Goal: Task Accomplishment & Management: Manage account settings

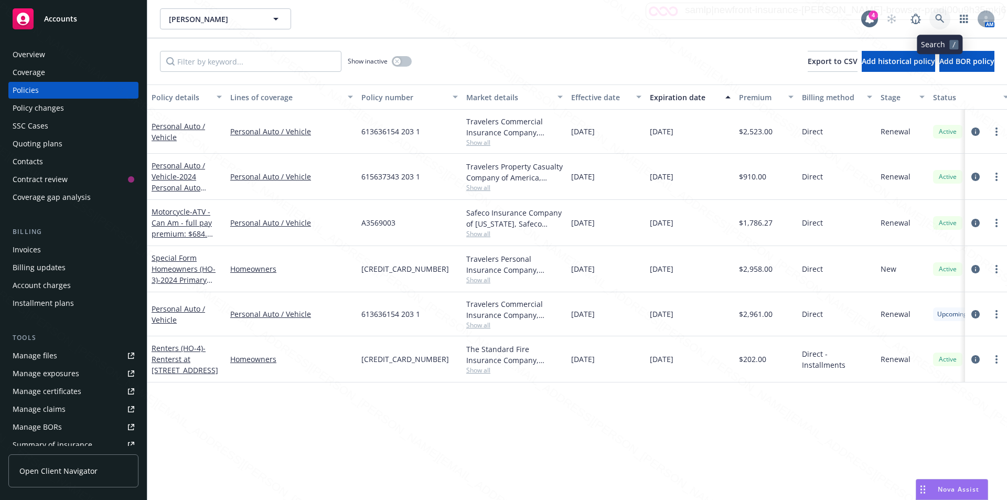
click at [937, 17] on icon at bounding box center [939, 18] width 9 height 9
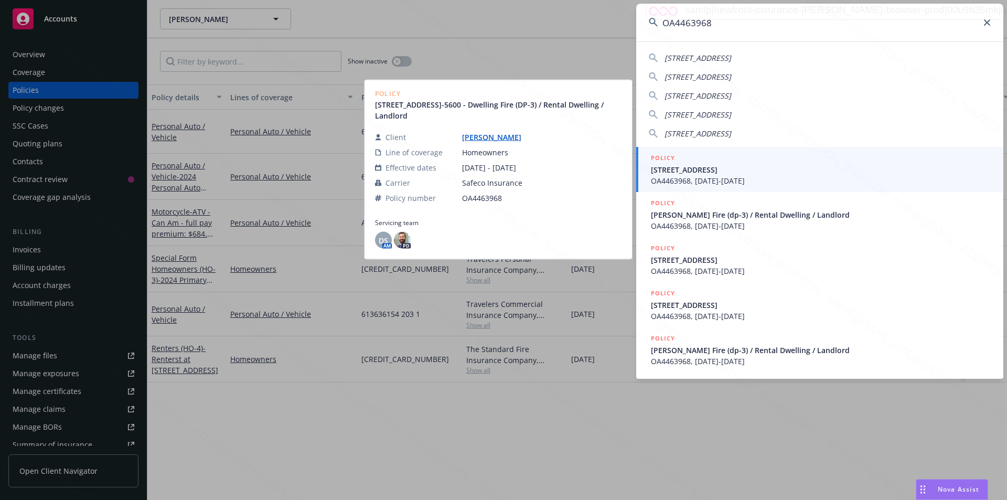
type input "OA4463968"
click at [698, 176] on span "OA4463968, [DATE]-[DATE]" at bounding box center [821, 180] width 340 height 11
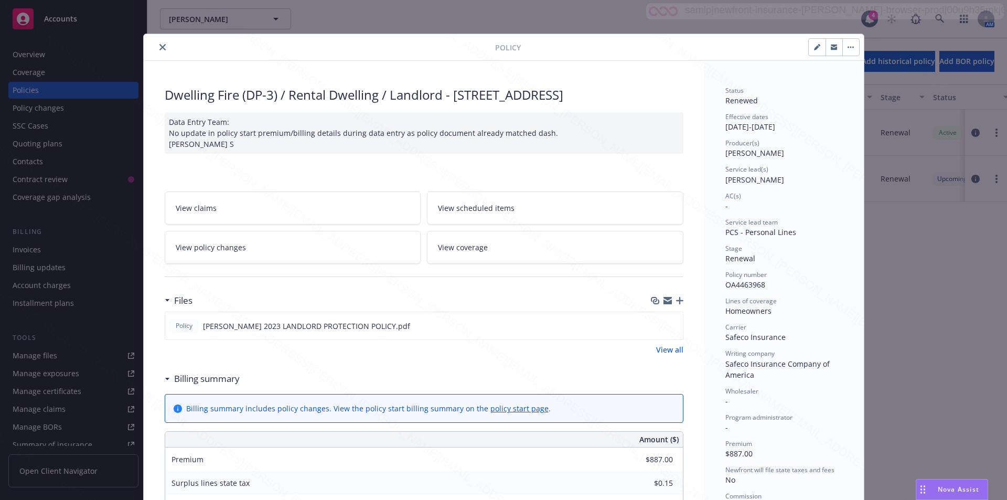
click at [159, 47] on icon "close" at bounding box center [162, 47] width 6 height 6
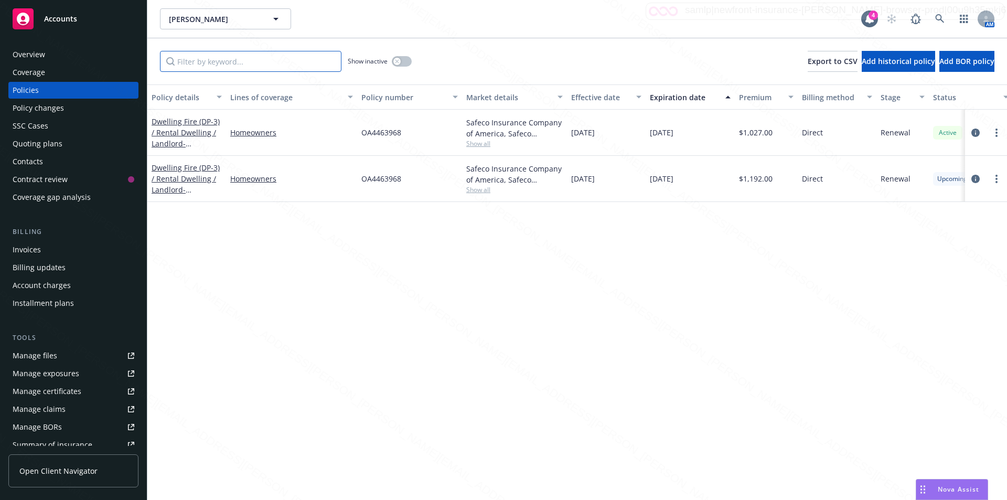
click at [212, 61] on input "Filter by keyword..." at bounding box center [250, 61] width 181 height 21
paste input "OA4463968"
type input "OA4463968"
click at [39, 52] on div "Overview" at bounding box center [29, 54] width 33 height 17
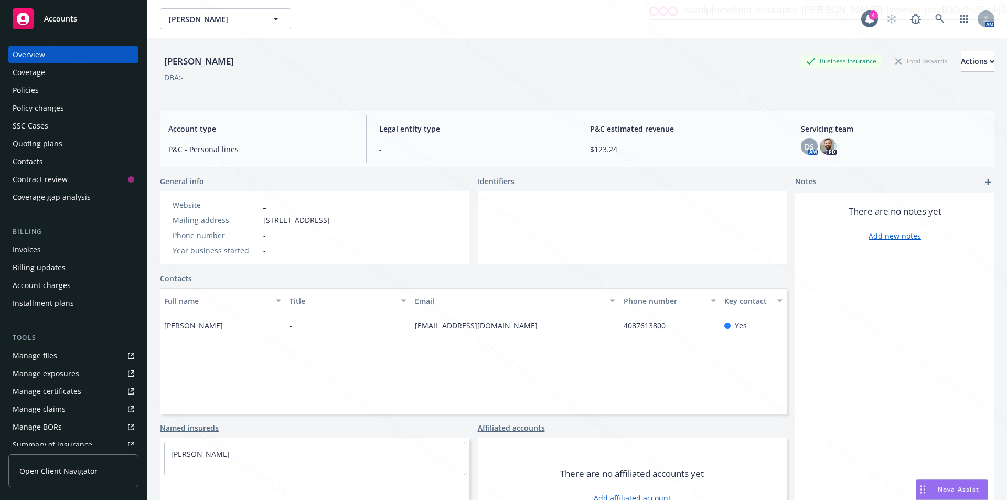
click at [33, 89] on div "Policies" at bounding box center [26, 90] width 26 height 17
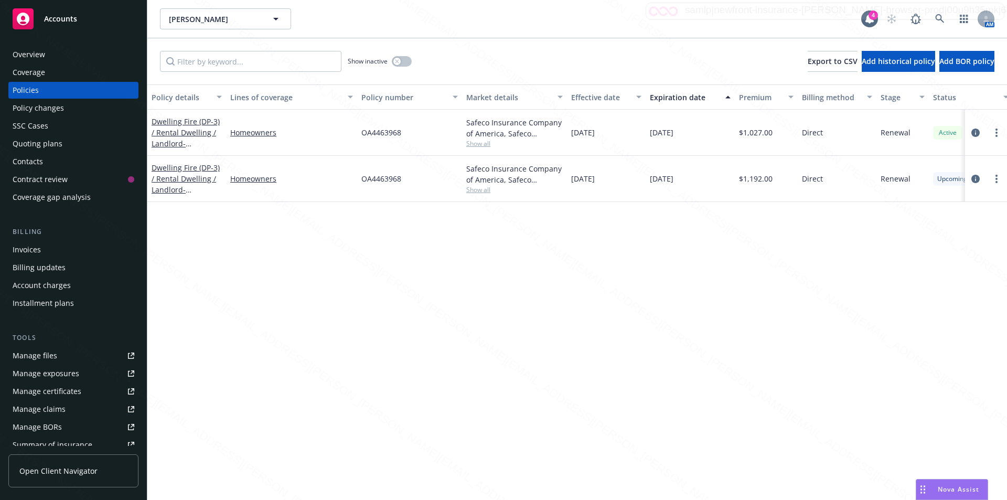
click at [229, 228] on div "Policy details Lines of coverage Policy number Market details Effective date Ex…" at bounding box center [577, 291] width 860 height 415
click at [42, 53] on div "Overview" at bounding box center [29, 54] width 33 height 17
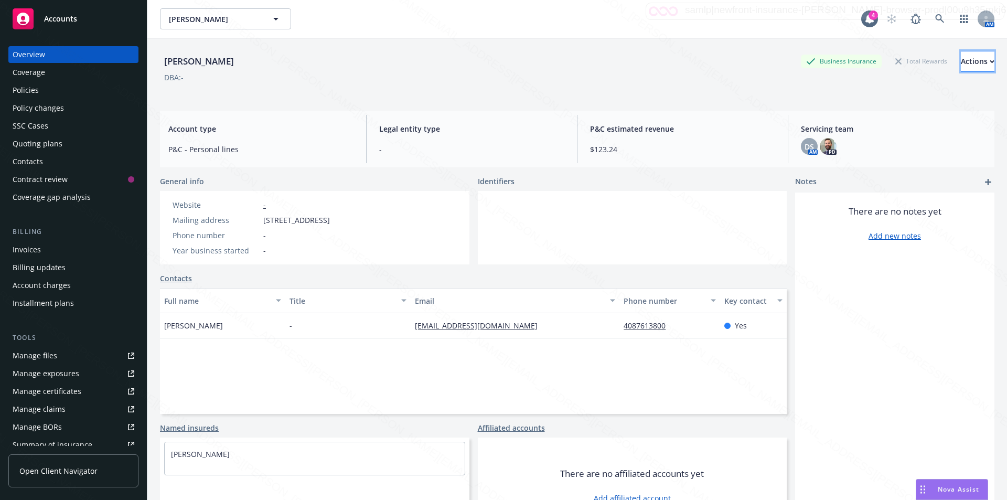
click at [961, 63] on div "Actions" at bounding box center [978, 61] width 34 height 20
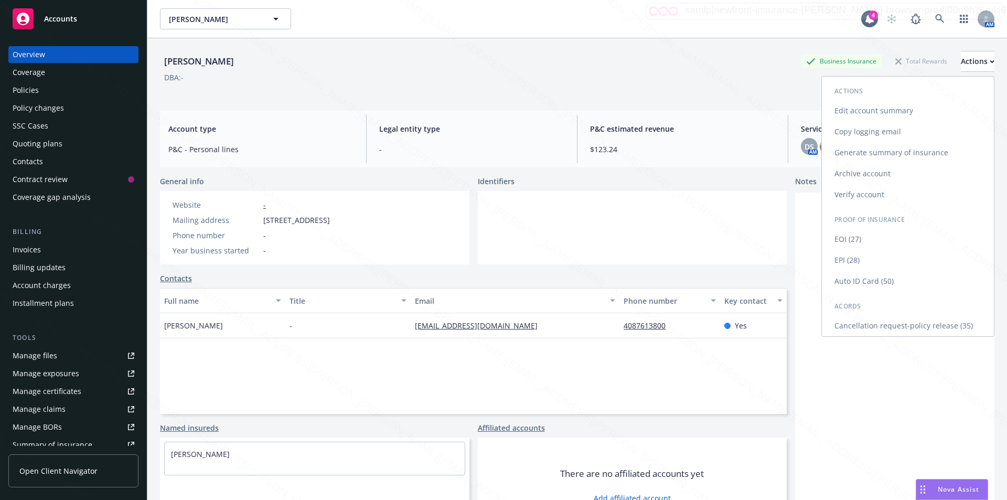
click at [874, 325] on link "Cancellation request-policy release (35)" at bounding box center [908, 325] width 172 height 21
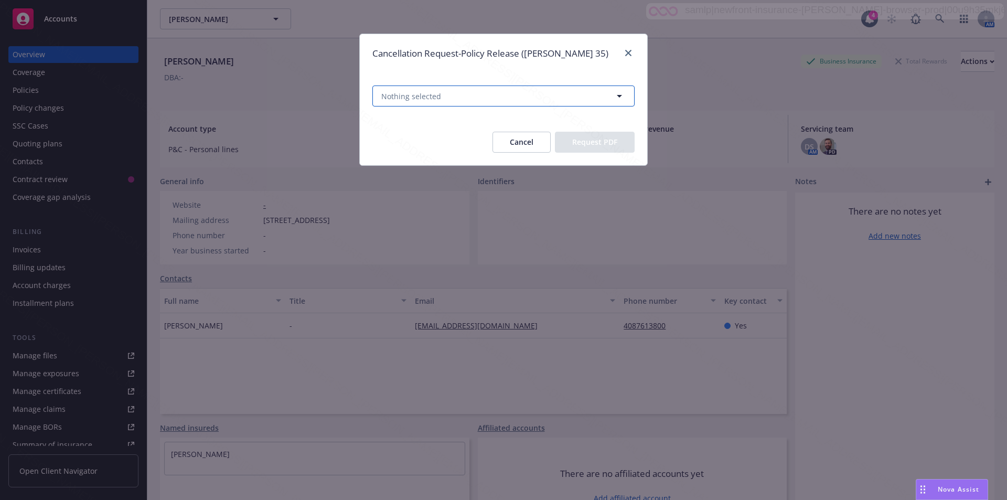
click at [430, 102] on button "Nothing selected" at bounding box center [503, 95] width 262 height 21
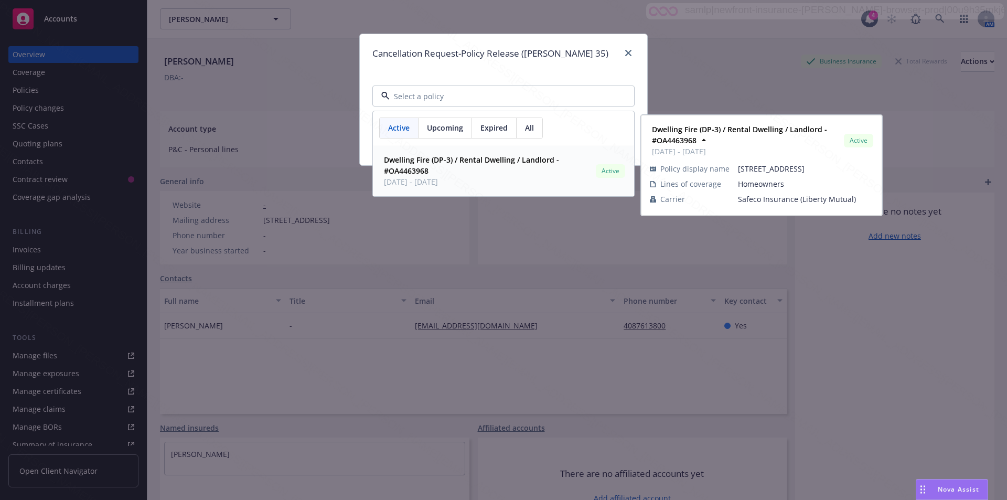
click at [406, 167] on strong "Dwelling Fire (DP-3) / Rental Dwelling / Landlord - #OA4463968" at bounding box center [471, 165] width 175 height 21
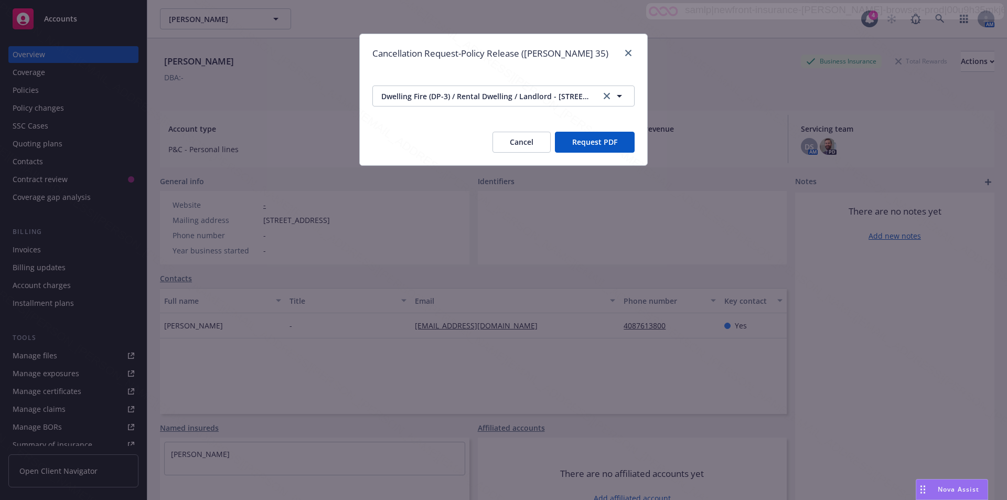
click at [574, 143] on button "Request PDF" at bounding box center [595, 142] width 80 height 21
click at [625, 51] on link "close" at bounding box center [628, 53] width 13 height 13
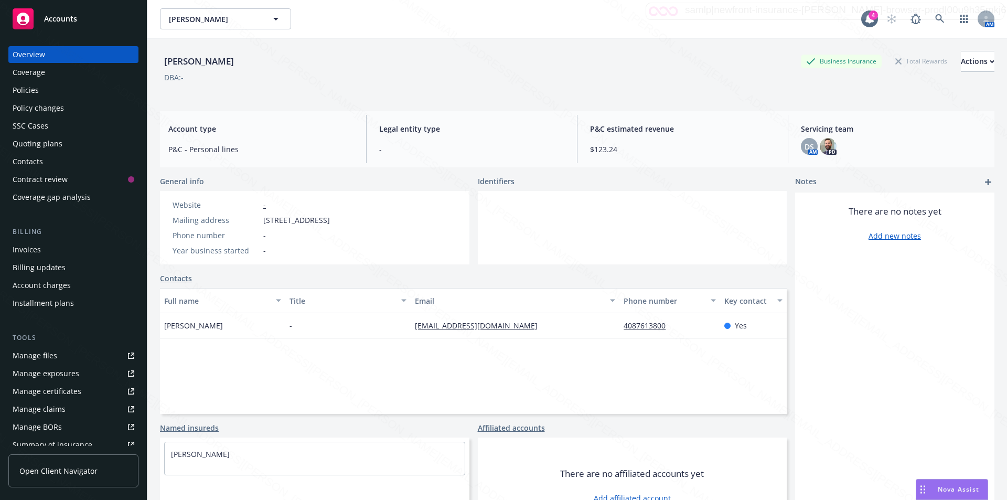
click at [25, 86] on div "Policies" at bounding box center [26, 90] width 26 height 17
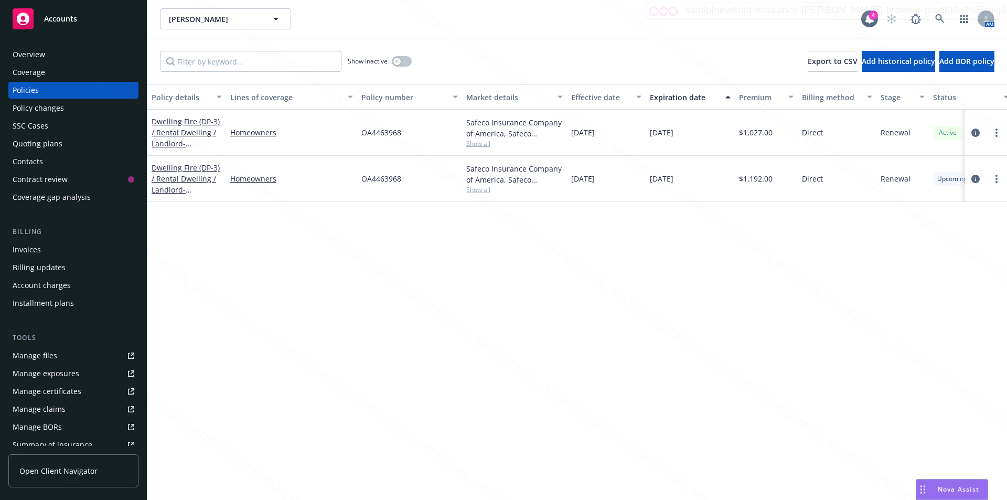
click at [33, 57] on div "Overview" at bounding box center [29, 54] width 33 height 17
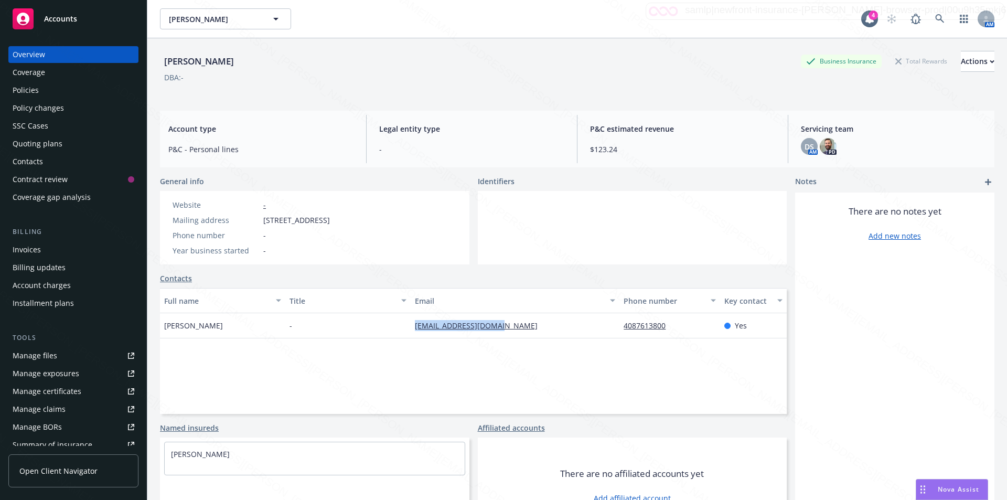
drag, startPoint x: 506, startPoint y: 328, endPoint x: 404, endPoint y: 326, distance: 102.3
click at [404, 326] on div "[PERSON_NAME] - [EMAIL_ADDRESS][DOMAIN_NAME] 4087613800 Yes" at bounding box center [473, 325] width 627 height 25
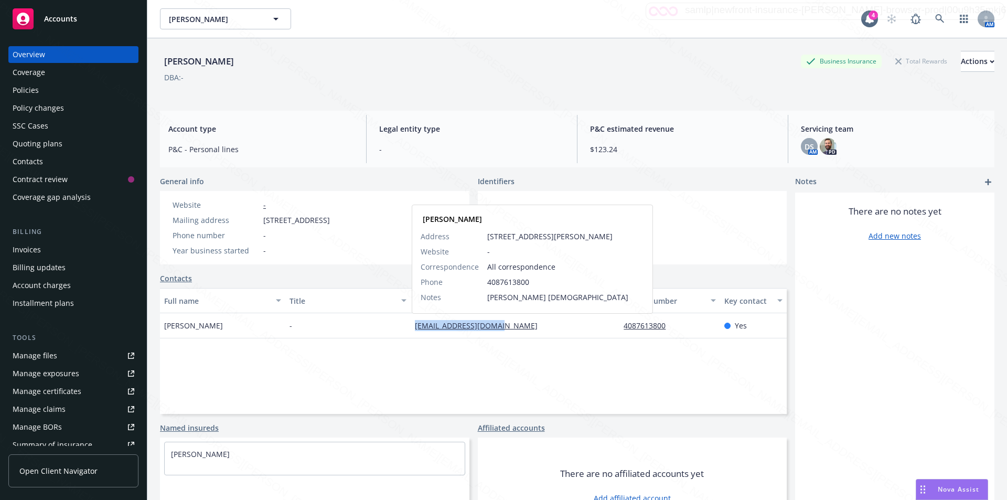
copy div "[EMAIL_ADDRESS][DOMAIN_NAME]"
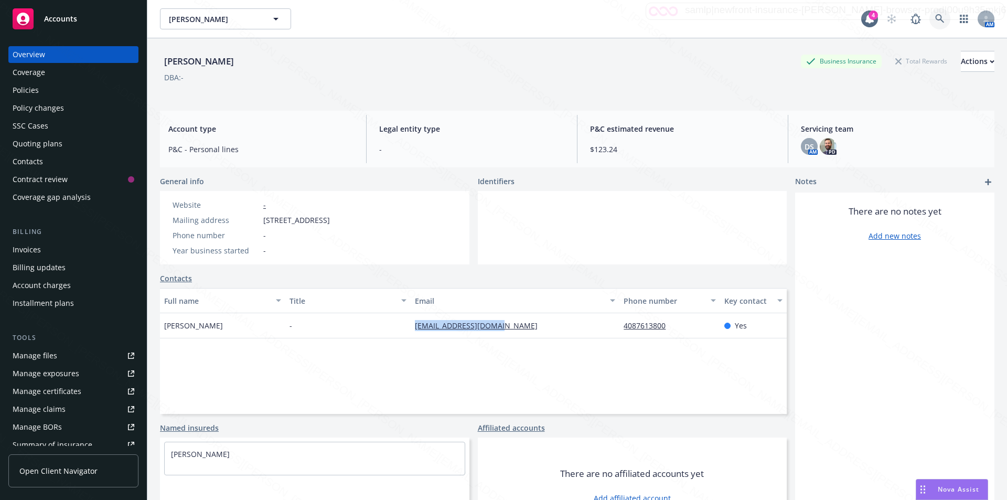
click at [935, 18] on icon at bounding box center [939, 18] width 9 height 9
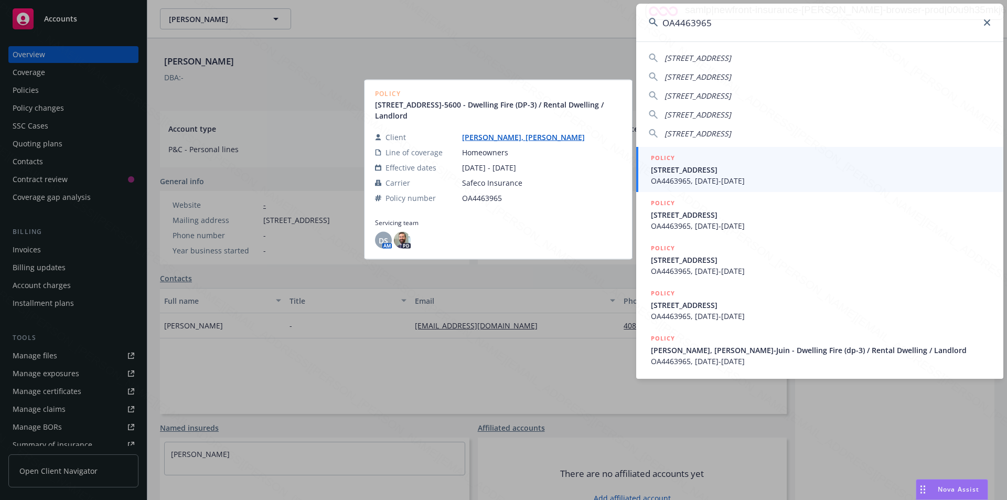
type input "OA4463965"
click at [699, 173] on span "[STREET_ADDRESS]" at bounding box center [821, 169] width 340 height 11
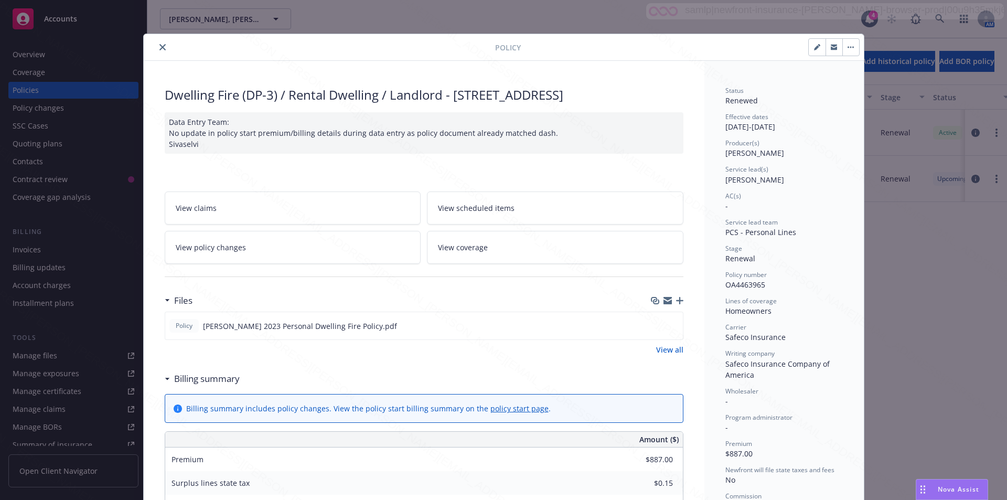
click at [159, 47] on icon "close" at bounding box center [162, 47] width 6 height 6
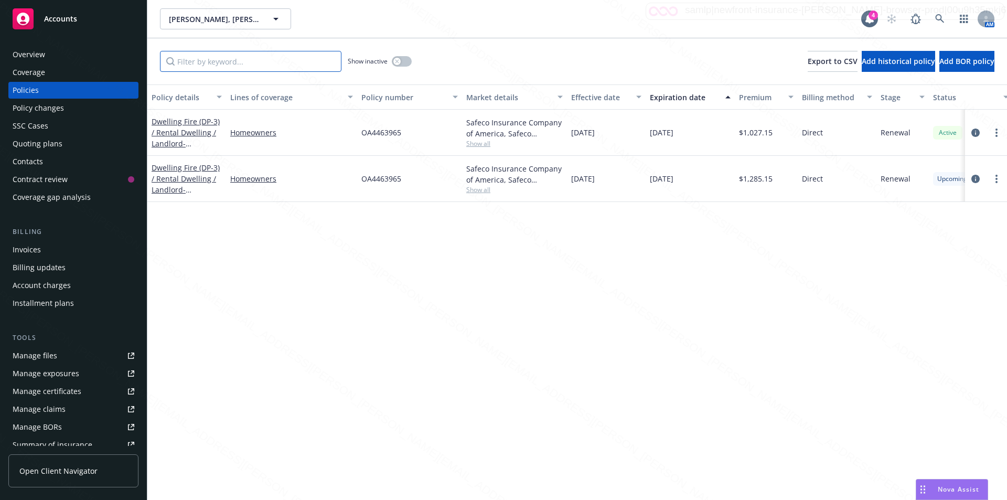
click at [219, 66] on input "Filter by keyword..." at bounding box center [250, 61] width 181 height 21
paste input "OA4463965"
type input "OA4463965"
click at [30, 53] on div "Overview" at bounding box center [29, 54] width 33 height 17
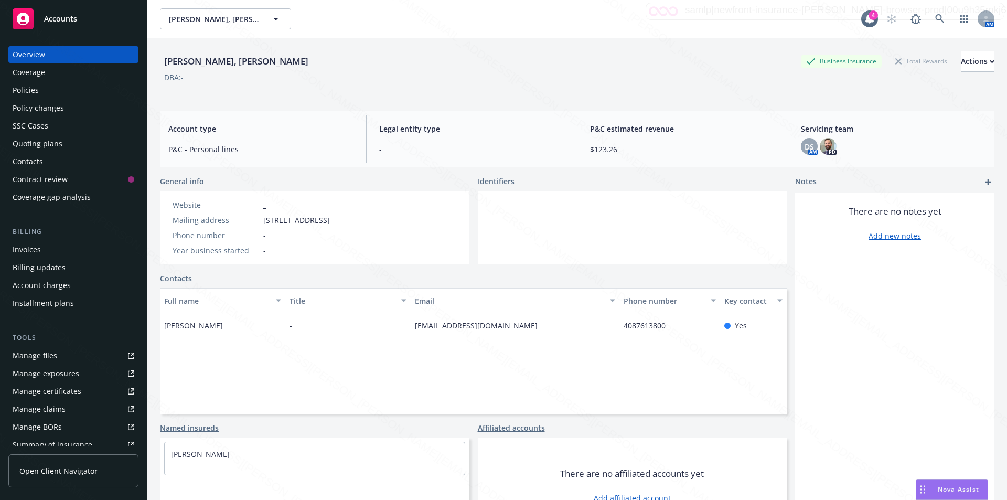
click at [33, 57] on div "Overview" at bounding box center [29, 54] width 33 height 17
click at [35, 91] on div "Policies" at bounding box center [26, 90] width 26 height 17
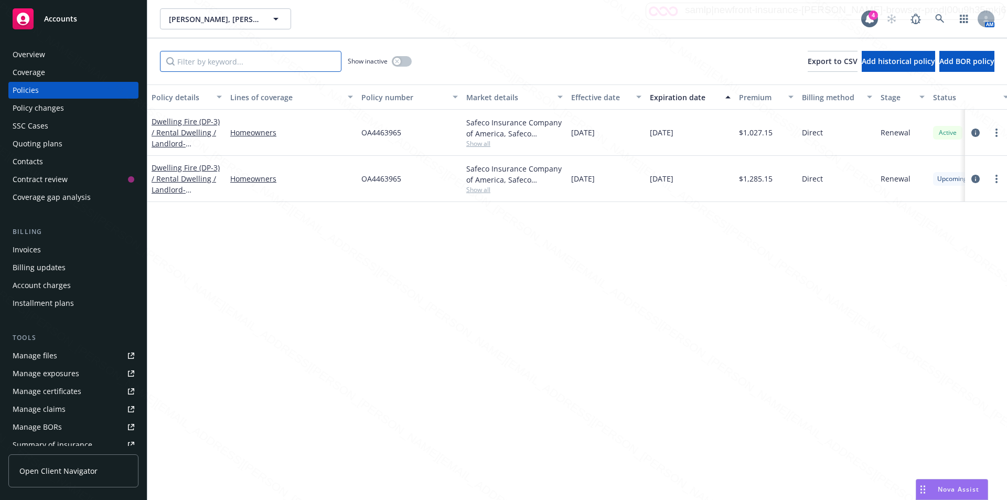
click at [236, 70] on input "Filter by keyword..." at bounding box center [250, 61] width 181 height 21
paste input "OA4463965"
type input "OA4463965"
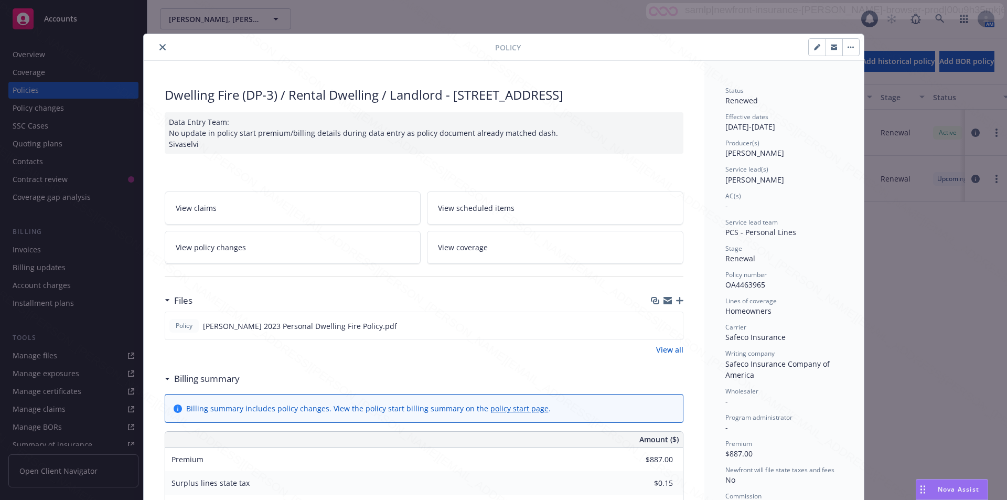
scroll to position [31, 0]
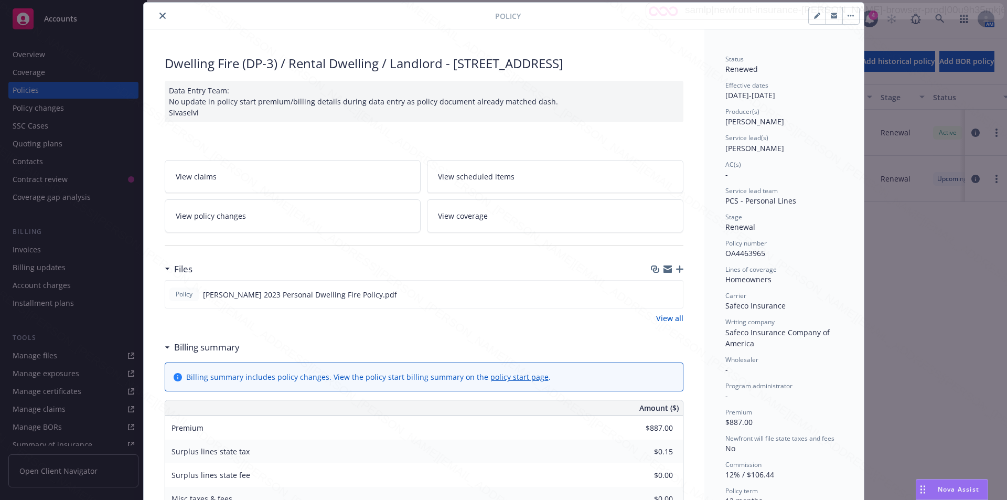
click at [159, 16] on icon "close" at bounding box center [162, 16] width 6 height 6
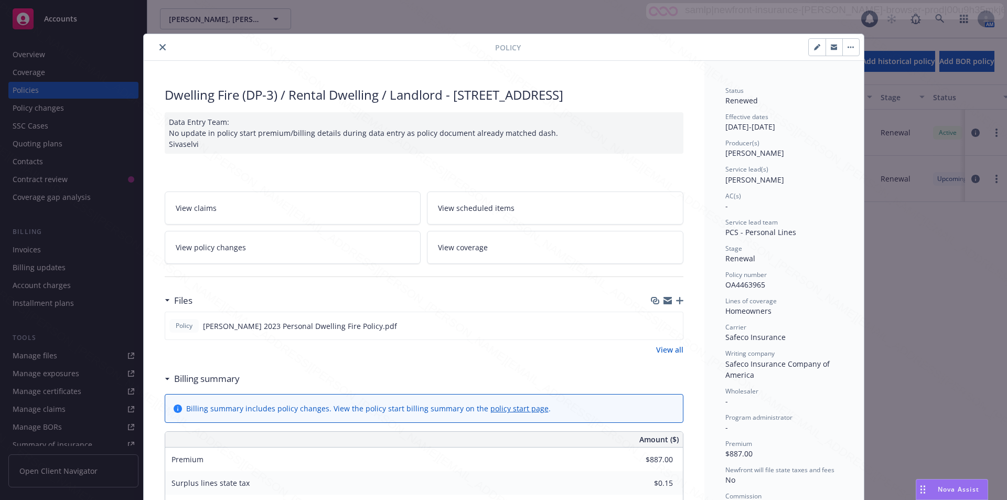
scroll to position [31, 0]
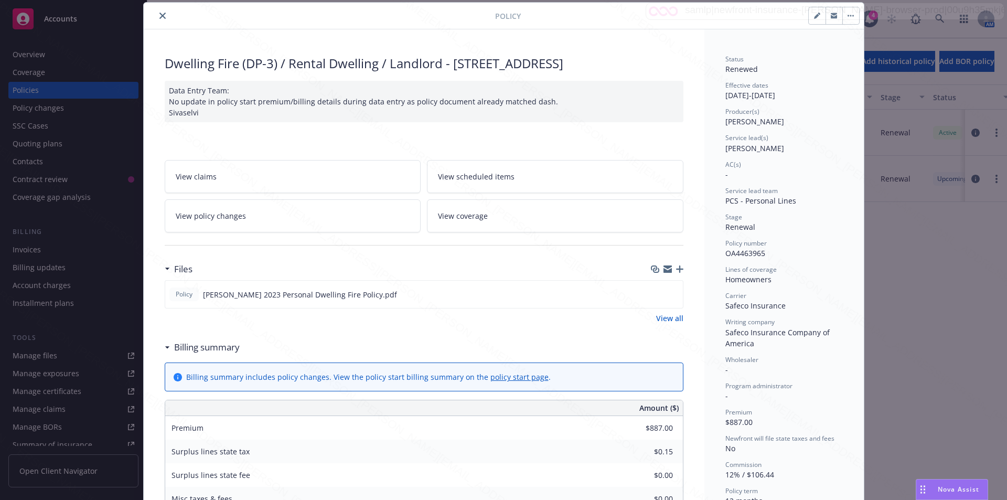
click at [163, 17] on button "close" at bounding box center [162, 15] width 13 height 13
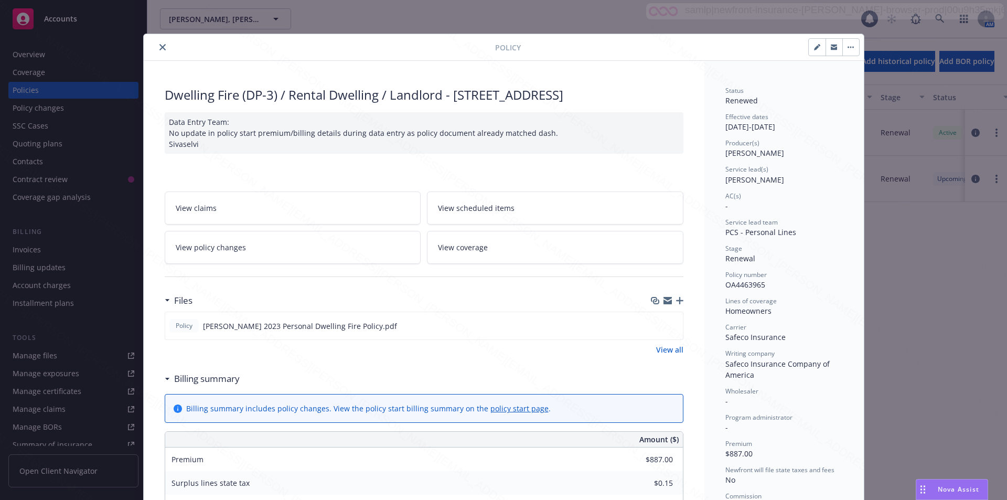
scroll to position [31, 0]
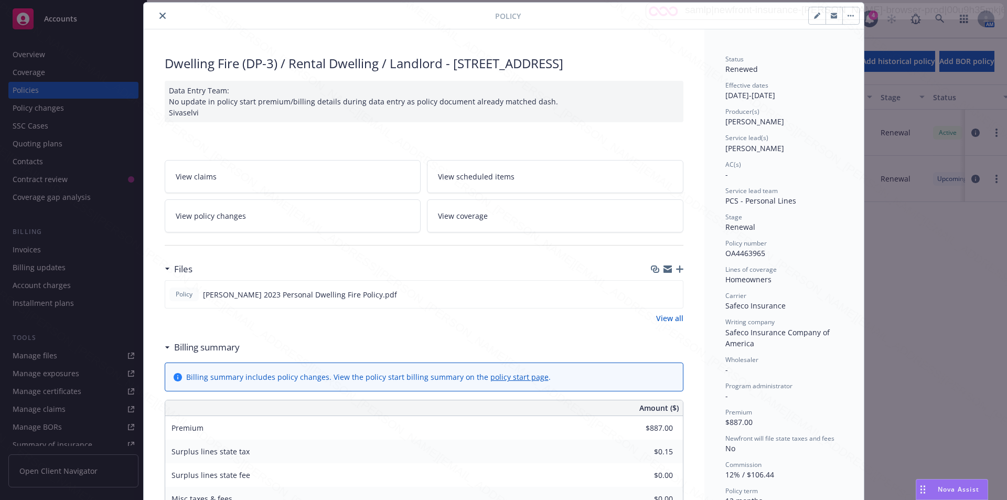
click at [159, 16] on icon "close" at bounding box center [162, 16] width 6 height 6
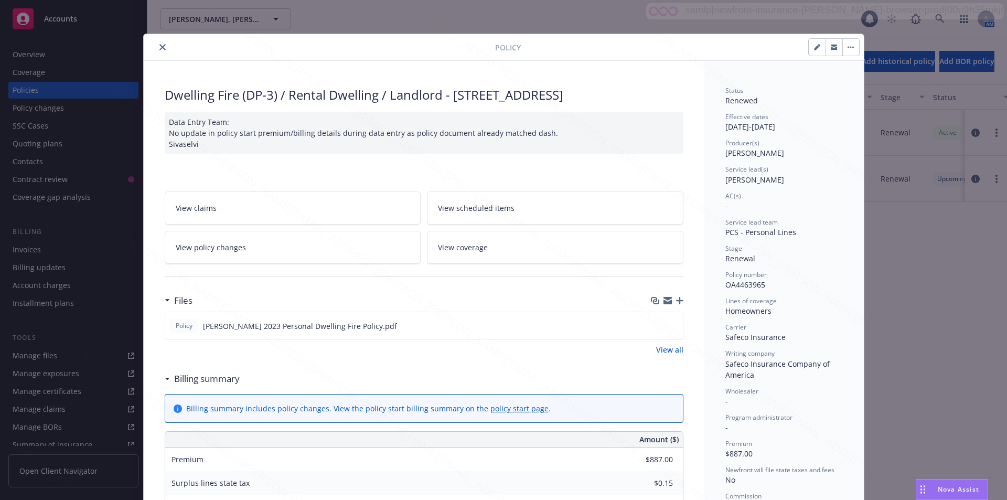
scroll to position [31, 0]
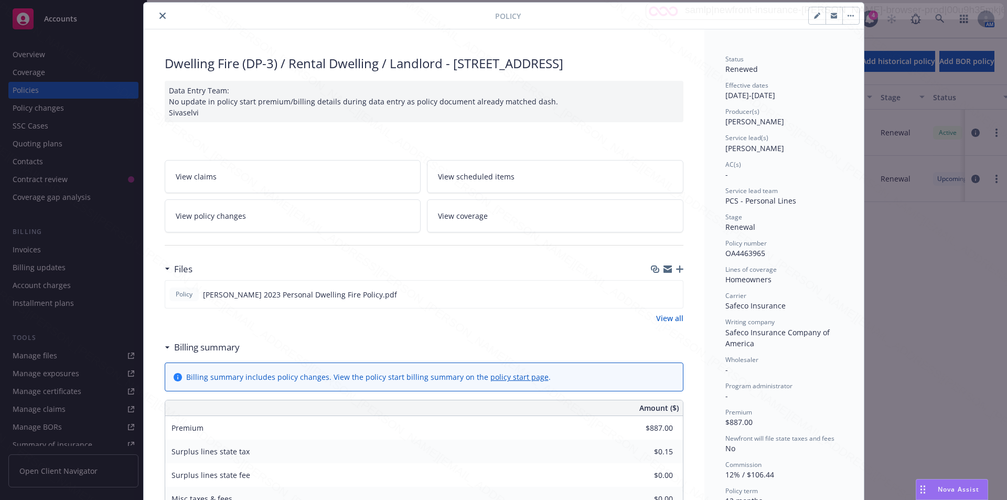
click at [159, 17] on icon "close" at bounding box center [162, 16] width 6 height 6
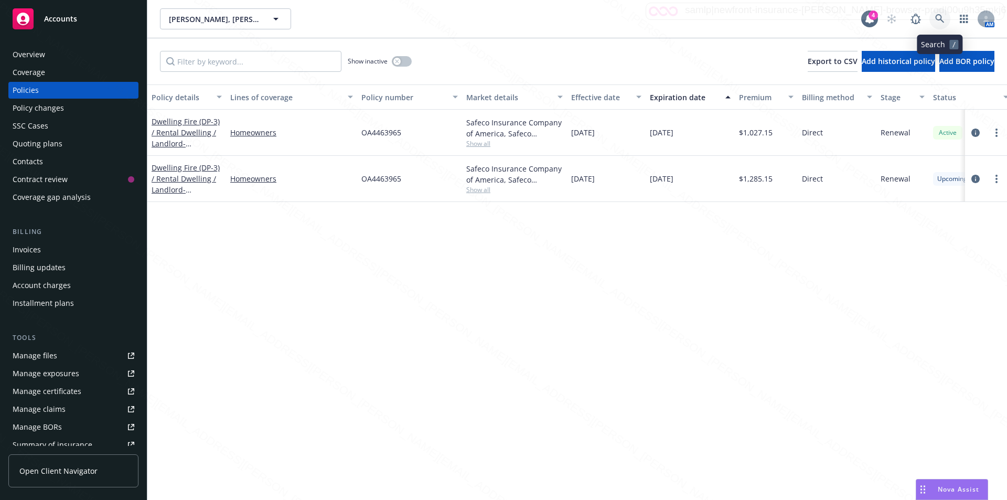
click at [940, 15] on icon at bounding box center [939, 18] width 9 height 9
click at [939, 16] on icon at bounding box center [939, 18] width 9 height 9
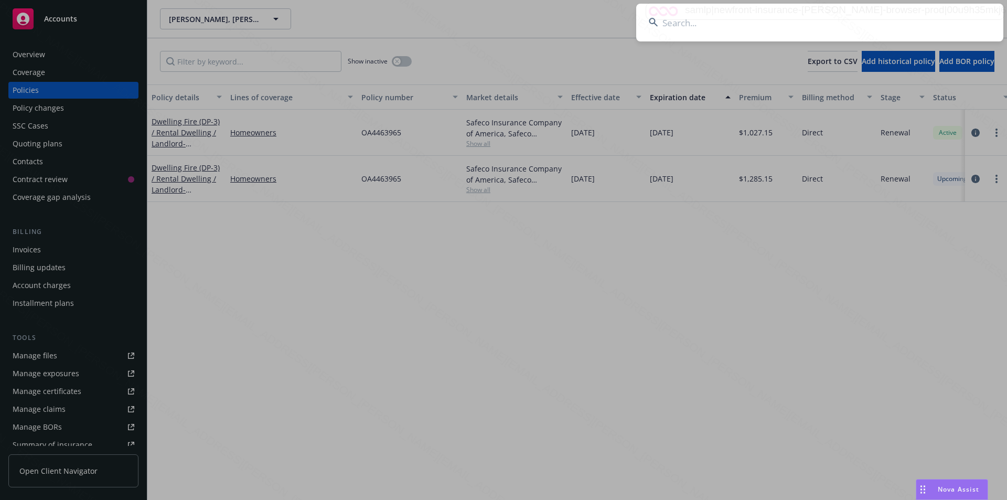
click at [856, 27] on input at bounding box center [819, 23] width 367 height 38
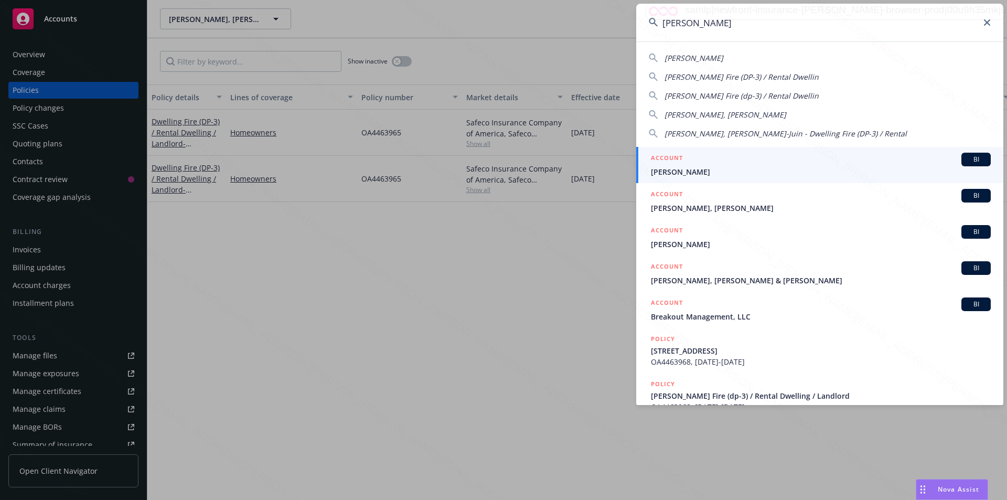
type input "[PERSON_NAME]"
click at [720, 168] on span "[PERSON_NAME]" at bounding box center [821, 171] width 340 height 11
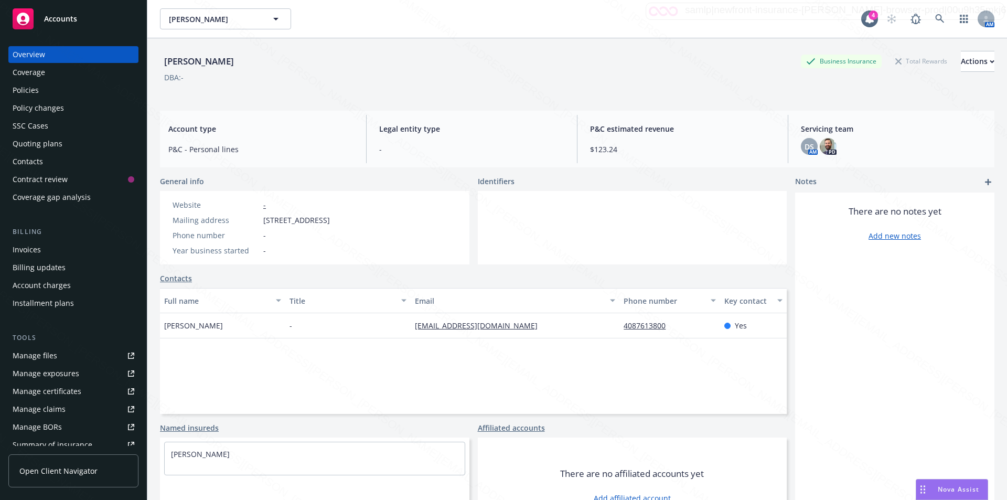
click at [30, 89] on div "Policies" at bounding box center [26, 90] width 26 height 17
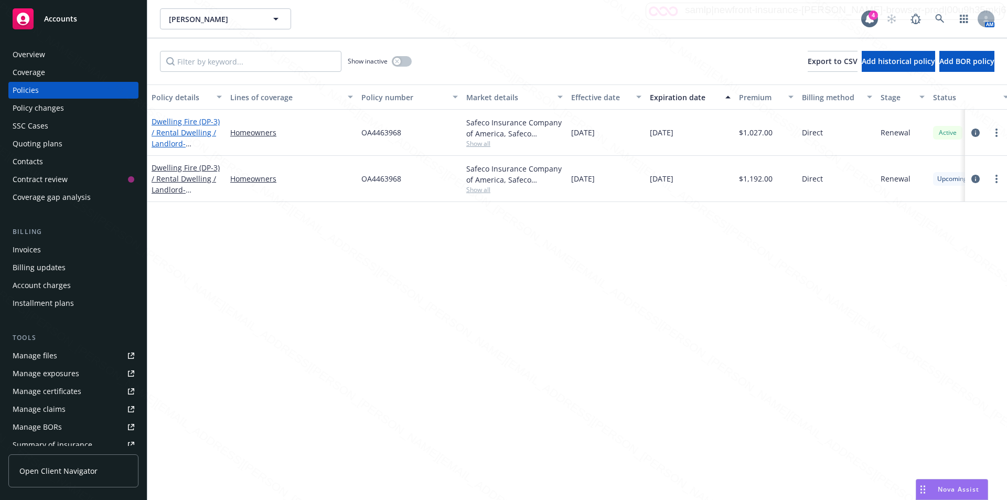
click at [190, 143] on span "- [STREET_ADDRESS]" at bounding box center [185, 148] width 67 height 21
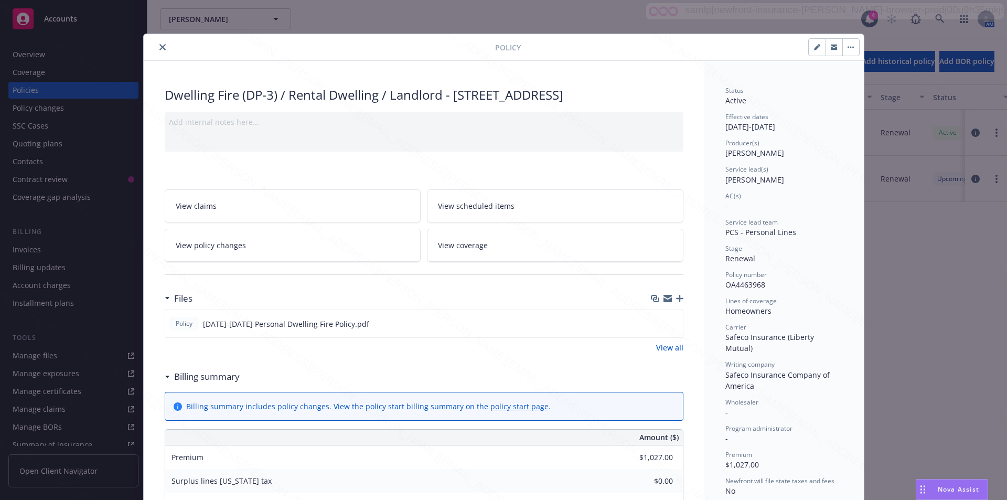
click at [159, 45] on icon "close" at bounding box center [162, 47] width 6 height 6
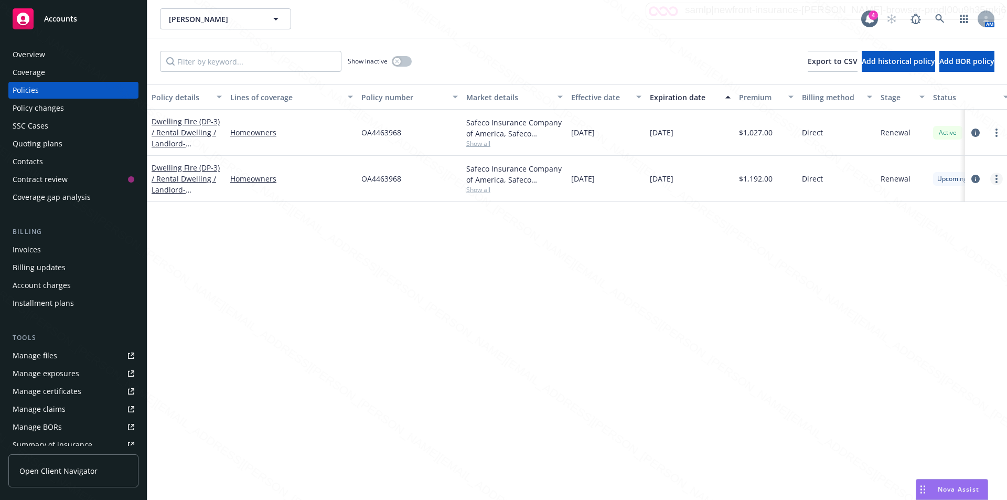
click at [996, 175] on circle "more" at bounding box center [996, 176] width 2 height 2
click at [905, 303] on link "Delete policy" at bounding box center [940, 305] width 123 height 21
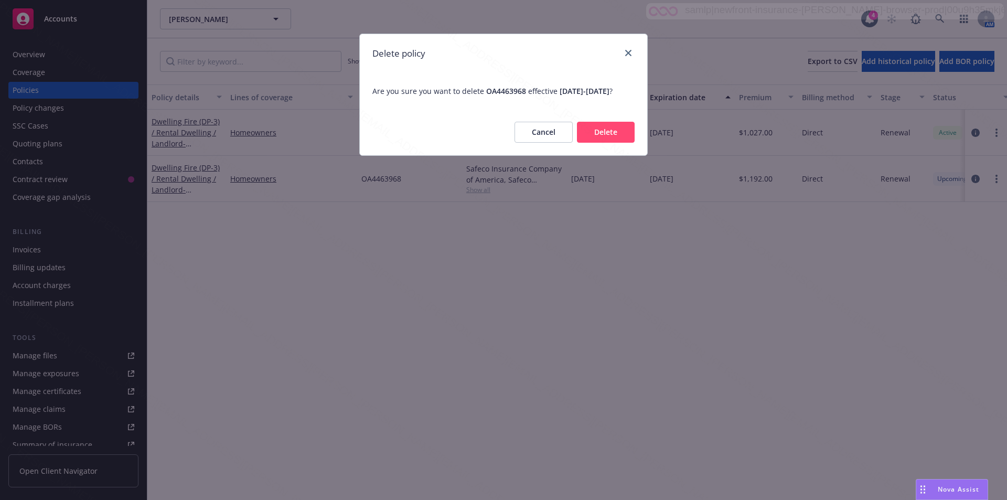
click at [595, 134] on button "Delete" at bounding box center [606, 132] width 58 height 21
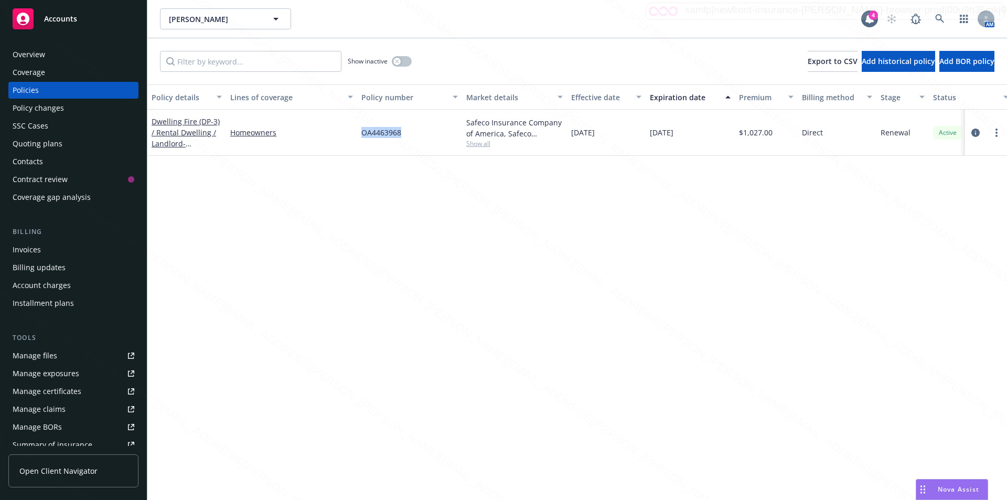
drag, startPoint x: 408, startPoint y: 138, endPoint x: 358, endPoint y: 131, distance: 50.3
click at [358, 131] on div "OA4463968" at bounding box center [409, 133] width 105 height 46
copy span "OA4463968"
click at [976, 132] on icon "circleInformation" at bounding box center [975, 132] width 8 height 8
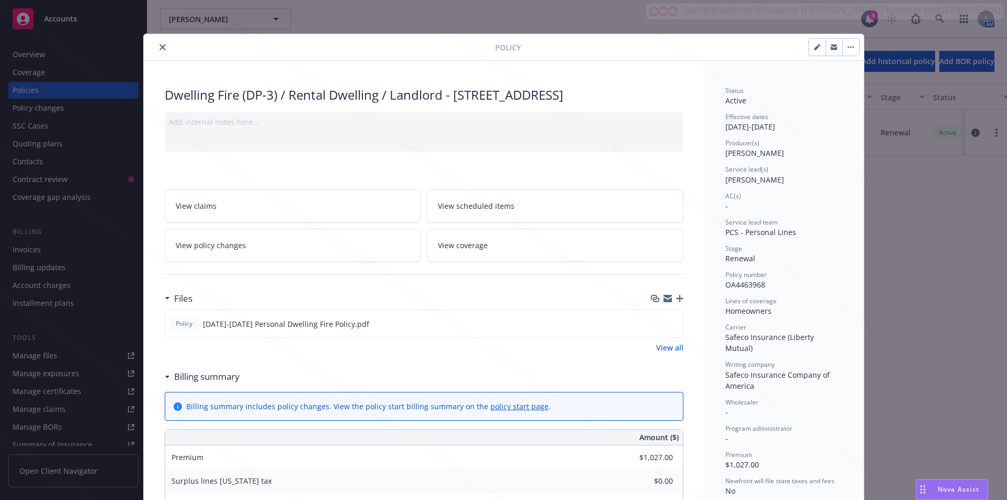
scroll to position [31, 0]
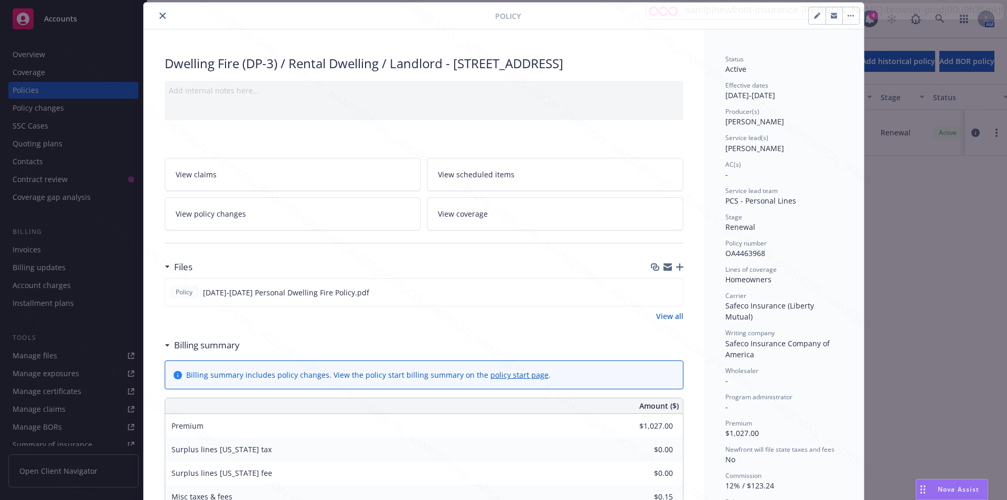
click at [159, 18] on icon "close" at bounding box center [162, 16] width 6 height 6
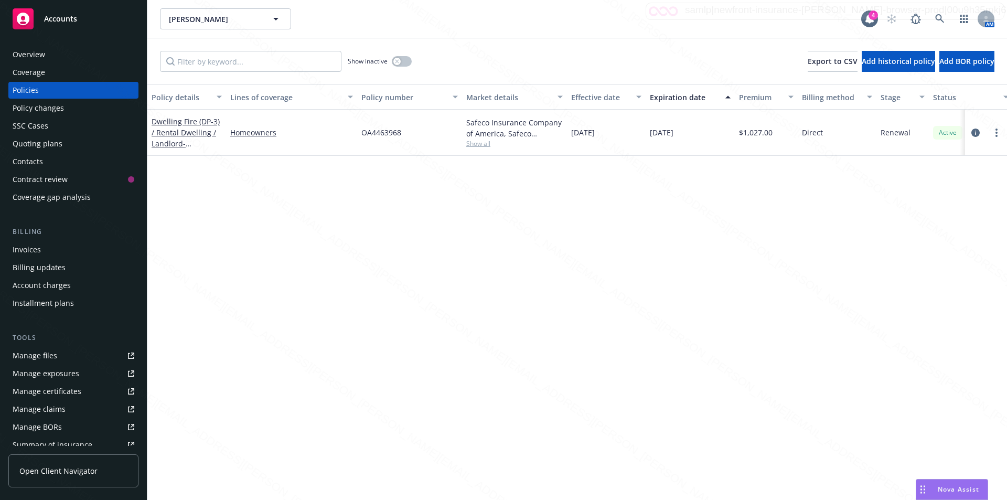
click at [362, 229] on div "Policy details Lines of coverage Policy number Market details Effective date Ex…" at bounding box center [577, 291] width 860 height 415
click at [976, 132] on icon "circleInformation" at bounding box center [975, 132] width 8 height 8
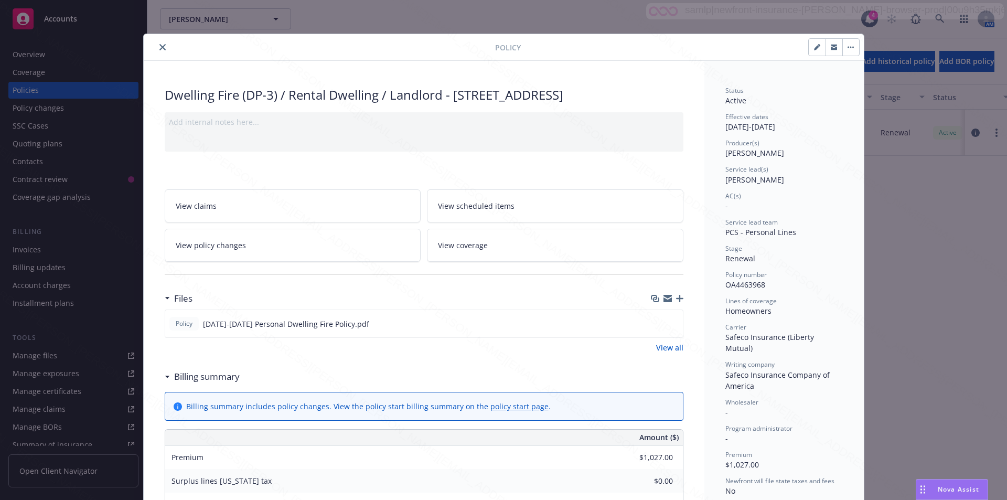
scroll to position [31, 0]
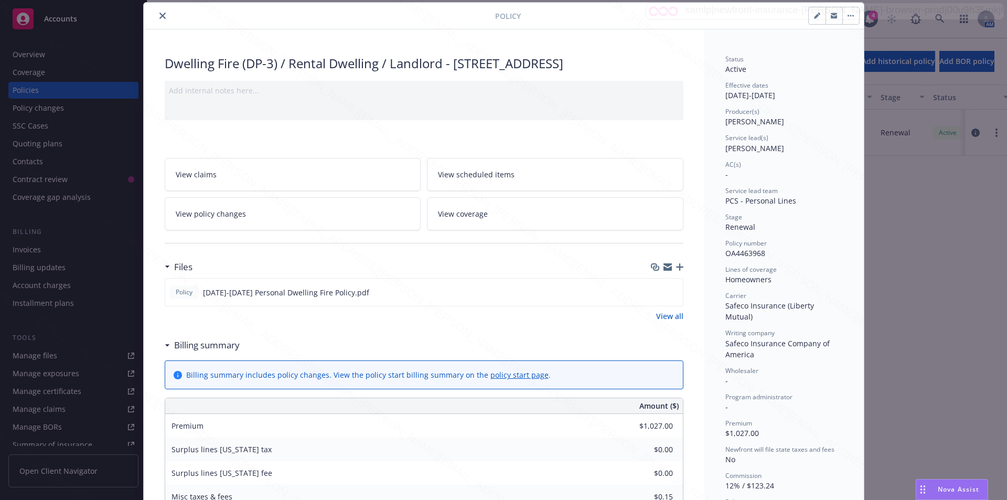
click at [676, 271] on icon "button" at bounding box center [679, 266] width 7 height 7
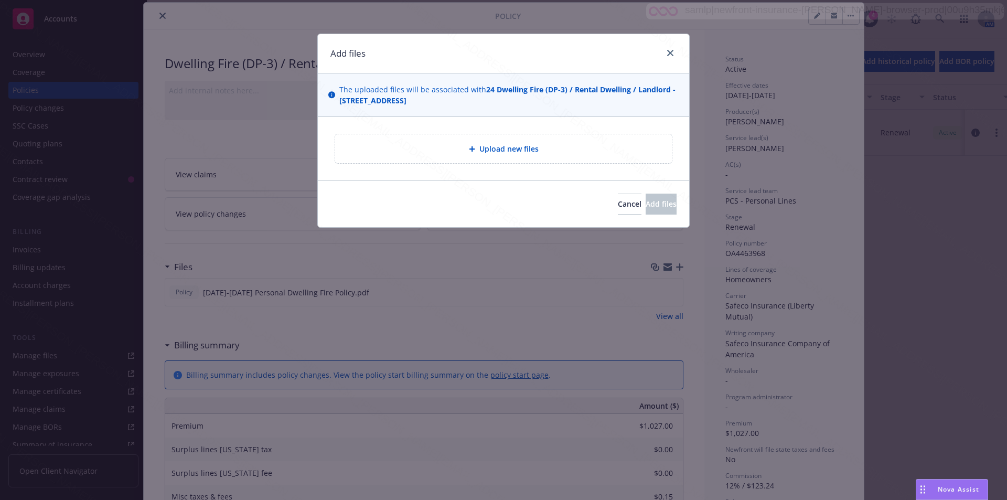
click at [461, 146] on div "Upload new files" at bounding box center [504, 149] width 320 height 12
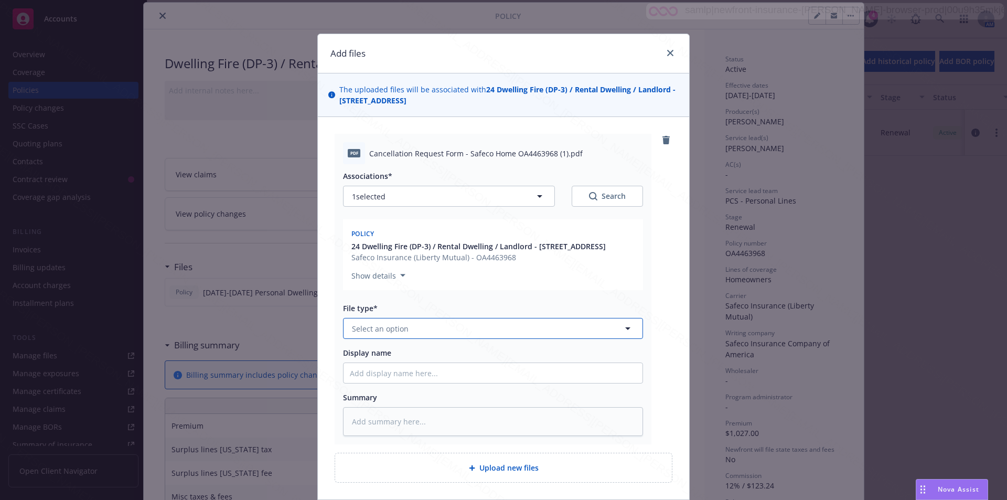
click at [406, 339] on button "Select an option" at bounding box center [493, 328] width 300 height 21
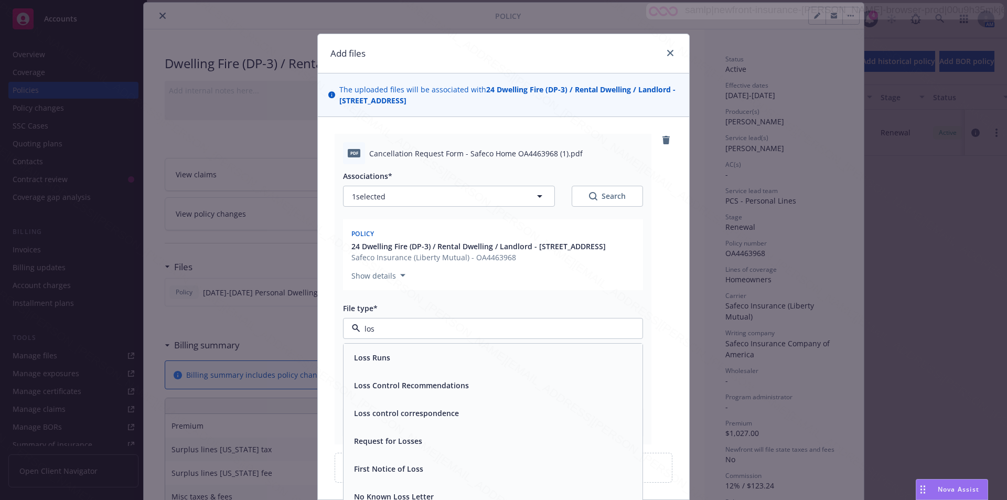
type input "lost"
click at [395, 363] on span "Lost Policy Release - signed" at bounding box center [403, 357] width 99 height 11
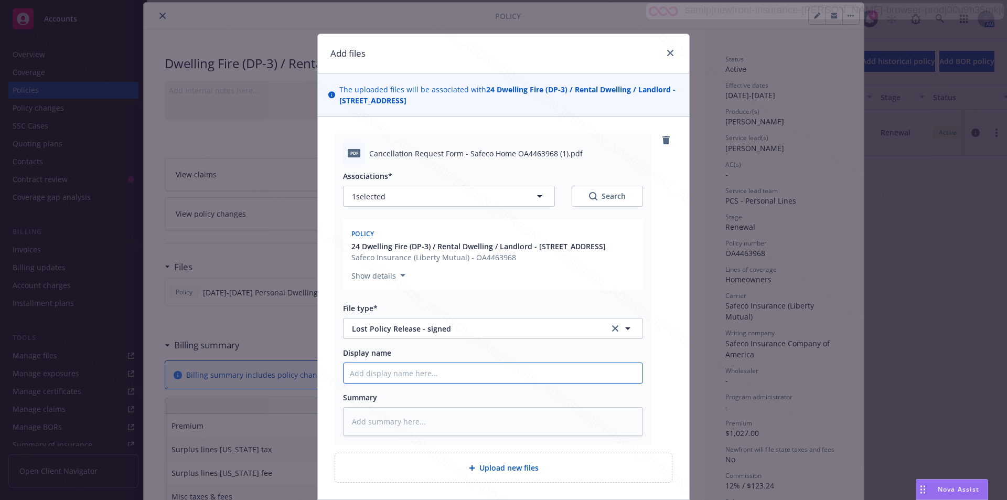
click at [389, 379] on input "Display name" at bounding box center [493, 373] width 299 height 20
type textarea "x"
type input "S"
type textarea "x"
type input "Si"
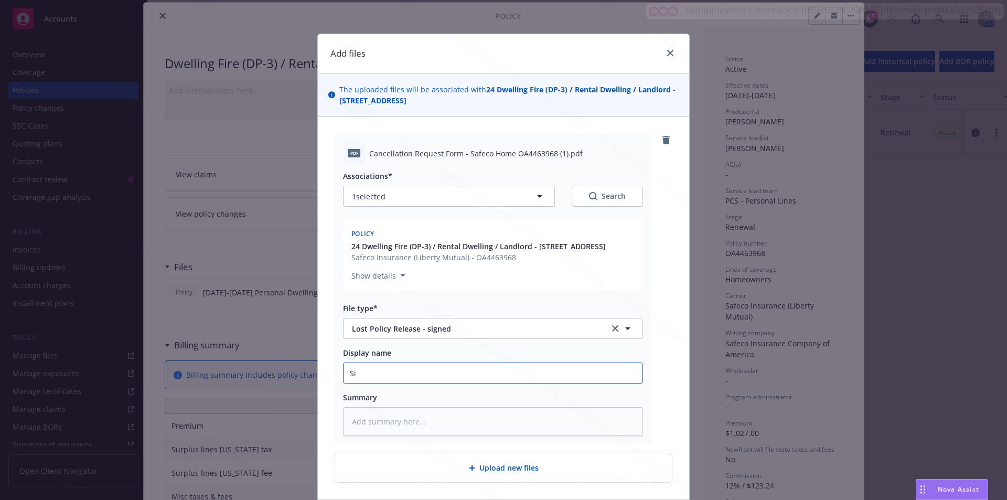
type textarea "x"
type input "Sig"
type textarea "x"
type input "Sign"
type textarea "x"
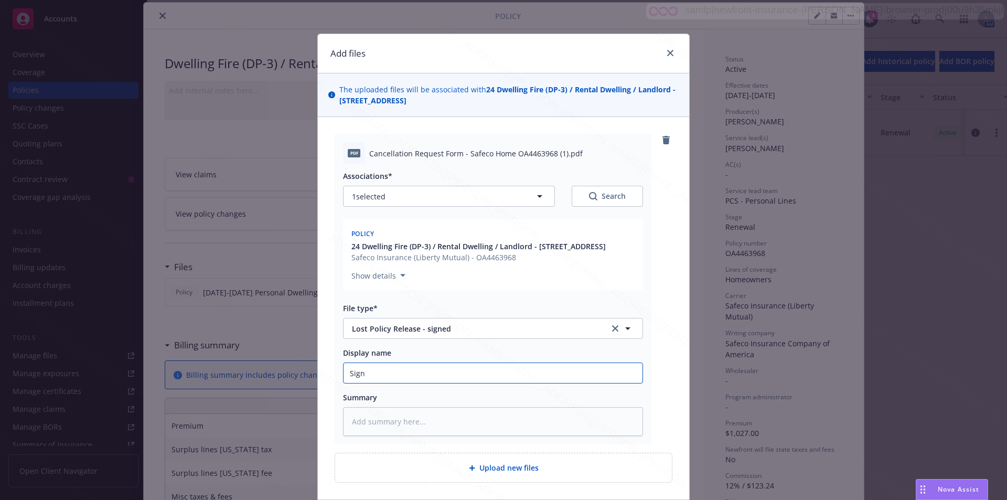
type input "Signe"
type textarea "x"
type input "Signed"
type textarea "x"
type input "Signed"
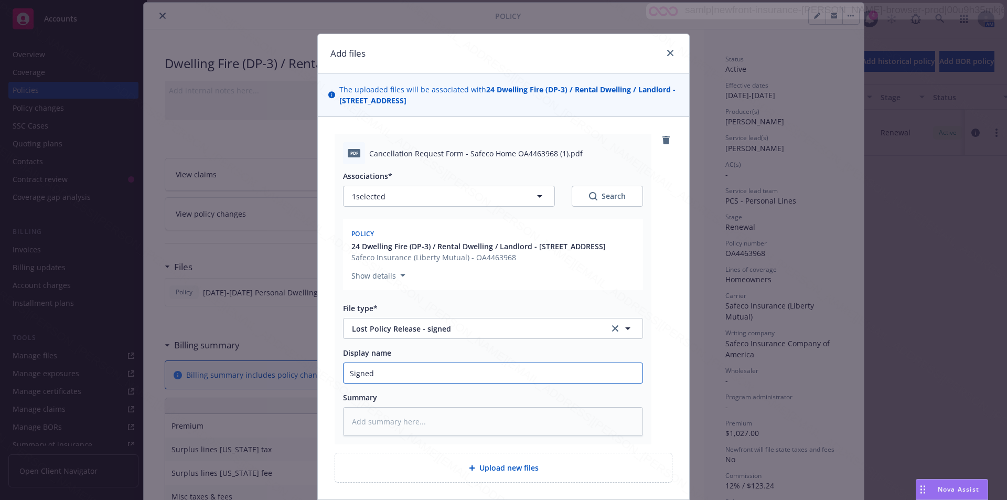
type textarea "x"
type input "Signed L"
type textarea "x"
type input "Signed LP"
type textarea "x"
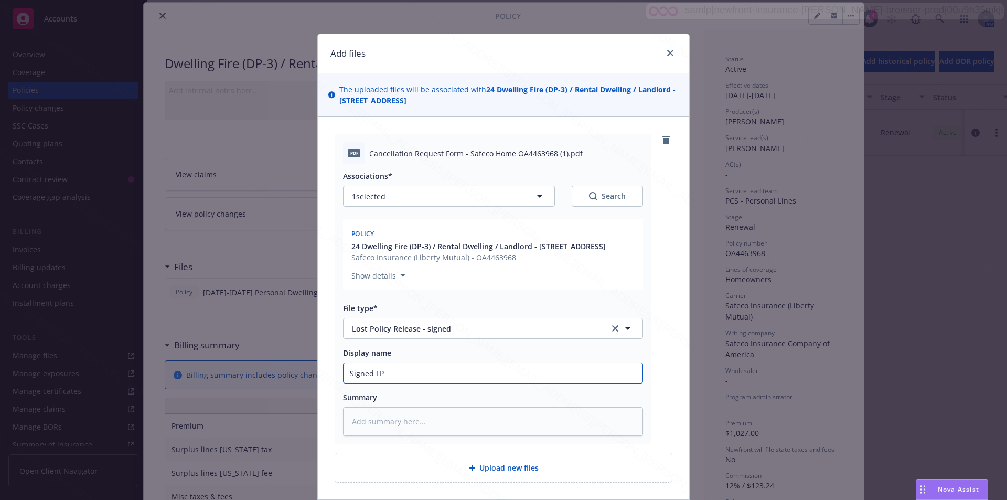
type input "Signed LPR"
type textarea "x"
type input "Signed LPR"
type textarea "x"
type input "Signed LPR e"
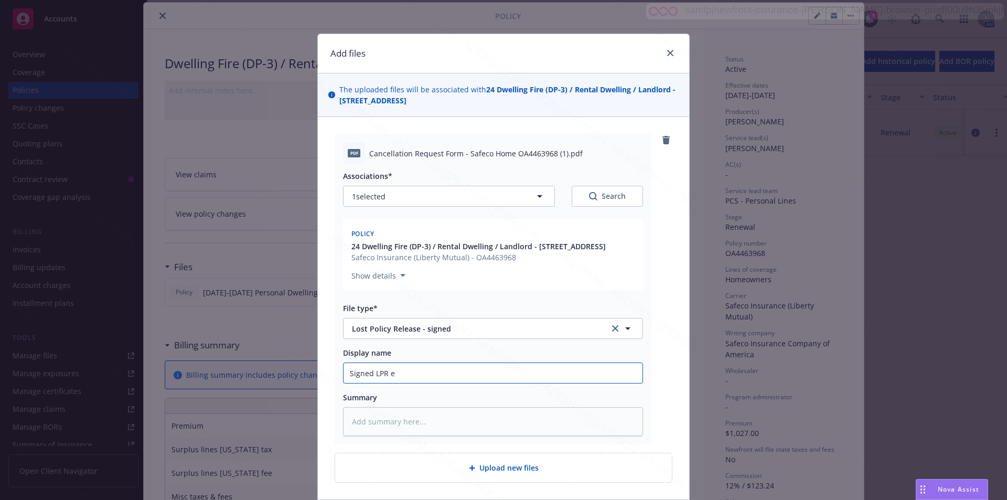
type textarea "x"
type input "Signed LPR ef"
type textarea "x"
type input "Signed LPR eff"
type textarea "x"
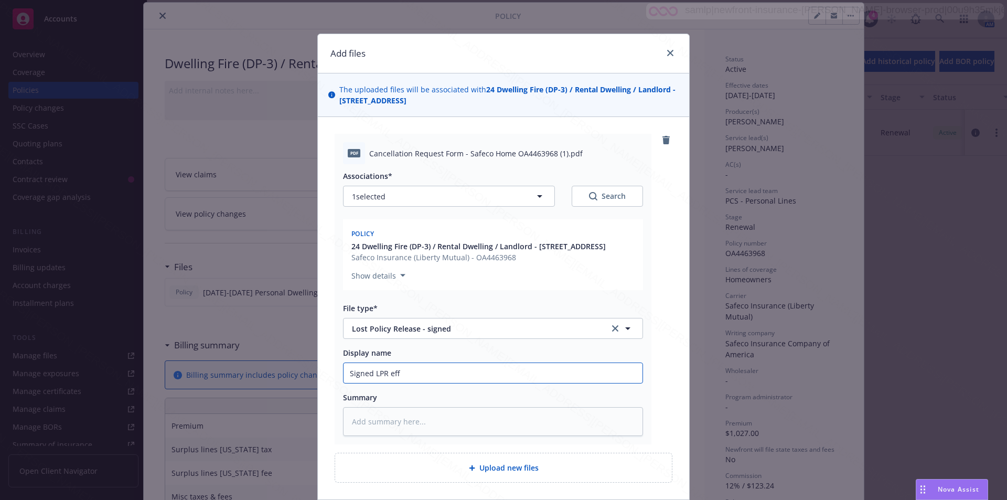
type input "Signed LPR eff"
type textarea "x"
type input "Signed LPR eff 0"
type textarea "x"
type input "Signed LPR eff 07"
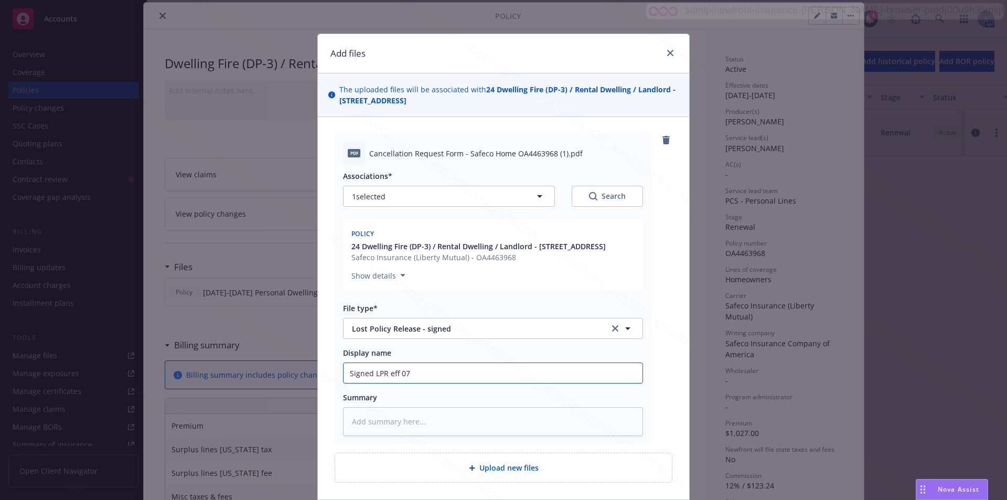
type textarea "x"
type input "Signed LPR eff 07/"
type textarea "x"
type input "Signed LPR eff 07/0"
type textarea "x"
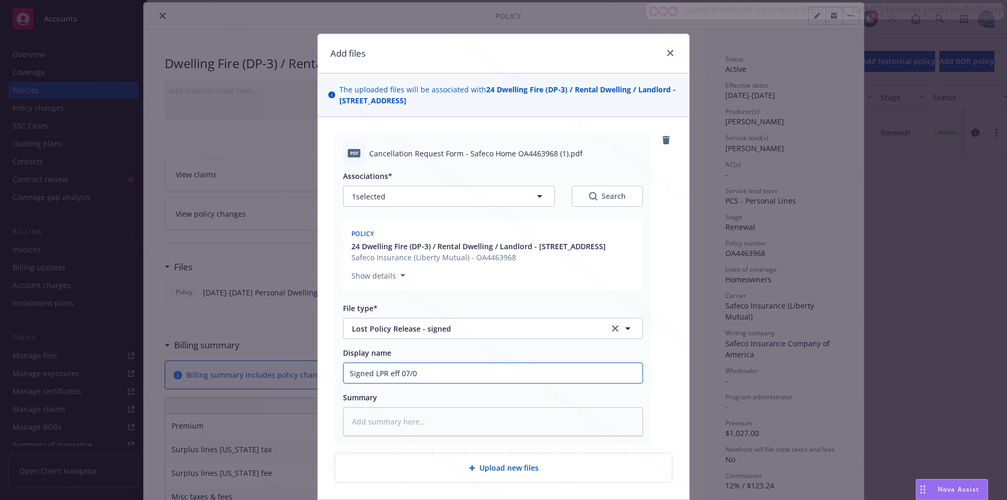
type input "Signed LPR eff 07/02"
type textarea "x"
type input "Signed LPR eff 07/02/"
type textarea "x"
type input "Signed LPR eff 07/02/2"
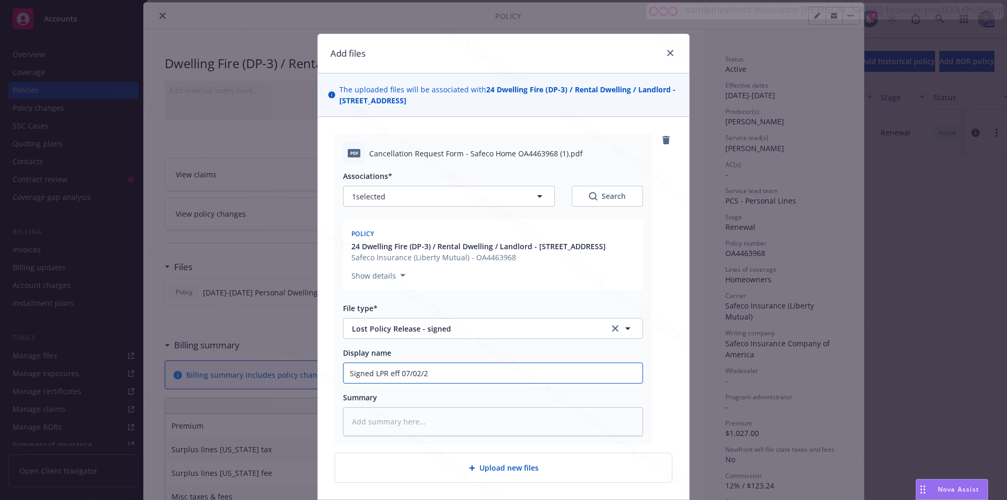
type textarea "x"
type input "Signed LPR eff [DATE]"
type textarea "x"
type input "Signed LPR eff 07/02/202"
type textarea "x"
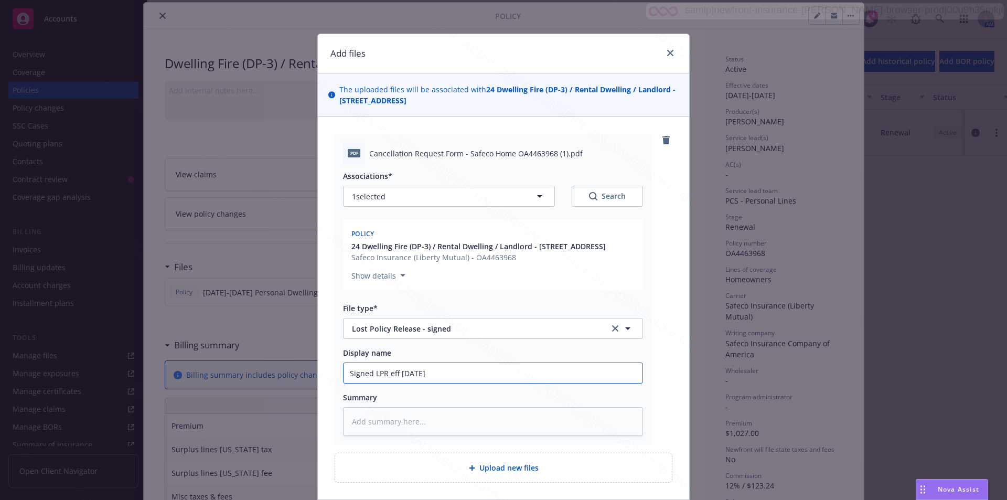
scroll to position [91, 0]
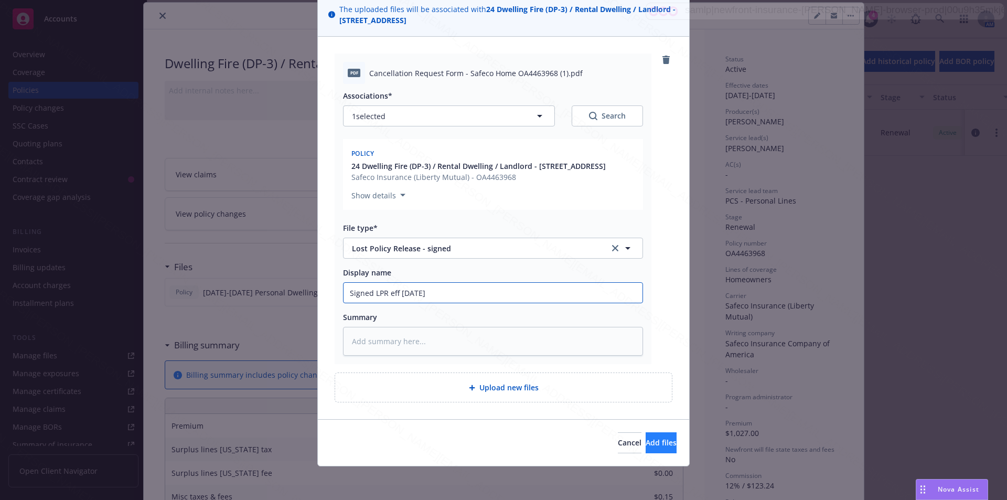
type input "Signed LPR eff [DATE]"
click at [650, 441] on span "Add files" at bounding box center [661, 442] width 31 height 10
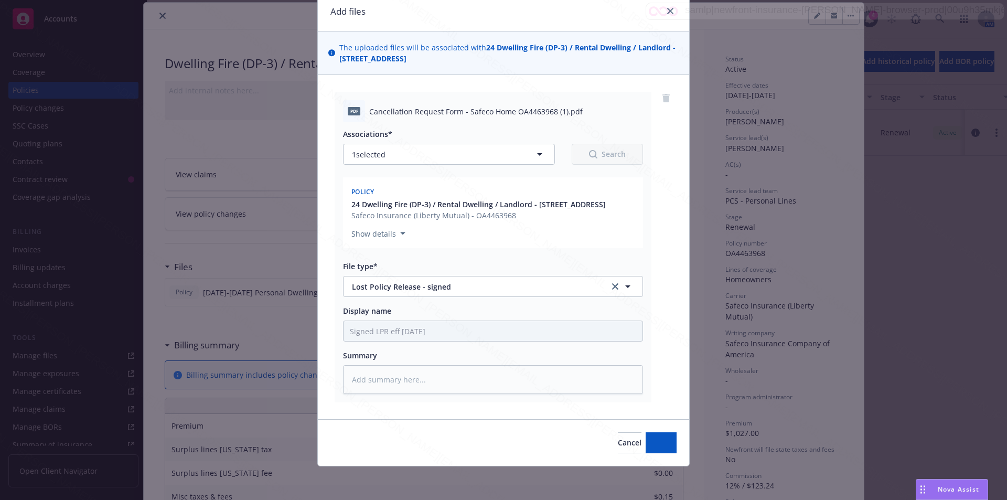
type textarea "x"
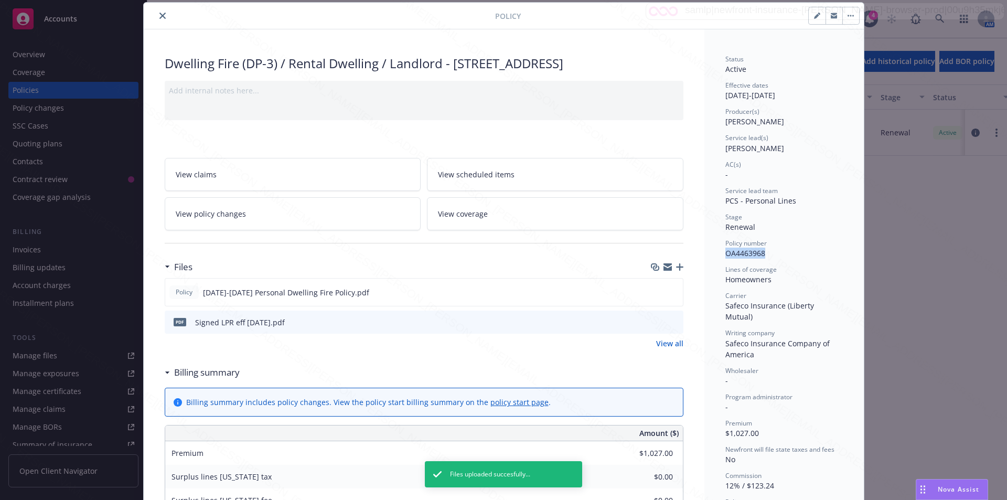
drag, startPoint x: 765, startPoint y: 255, endPoint x: 725, endPoint y: 256, distance: 39.4
click at [725, 255] on div "Policy number OA4463968" at bounding box center [783, 249] width 117 height 20
copy span "OA4463968"
click at [842, 13] on button "button" at bounding box center [850, 15] width 17 height 17
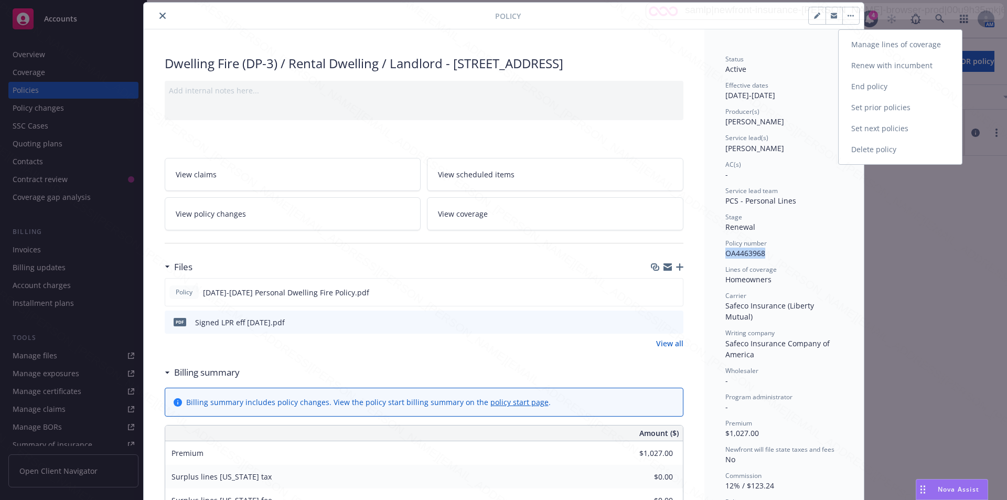
click at [855, 81] on link "End policy" at bounding box center [900, 86] width 123 height 21
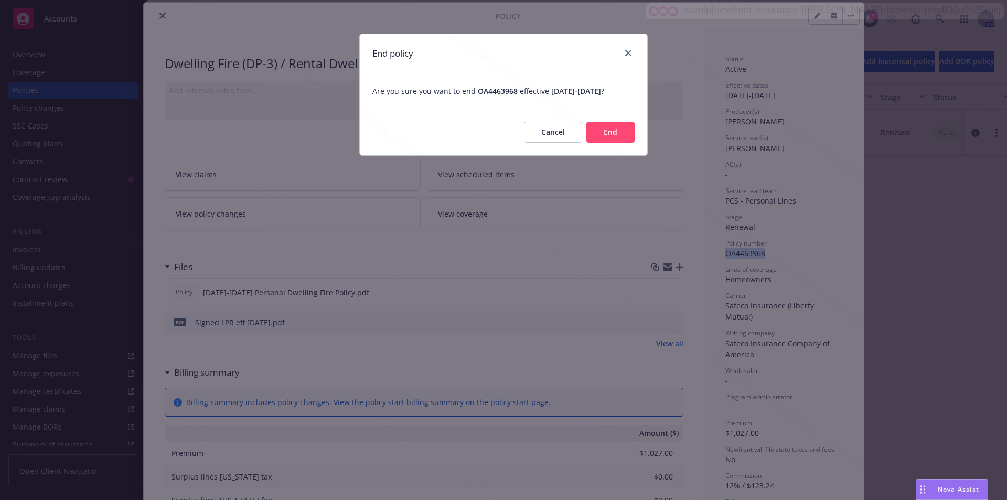
click at [609, 143] on button "End" at bounding box center [610, 132] width 48 height 21
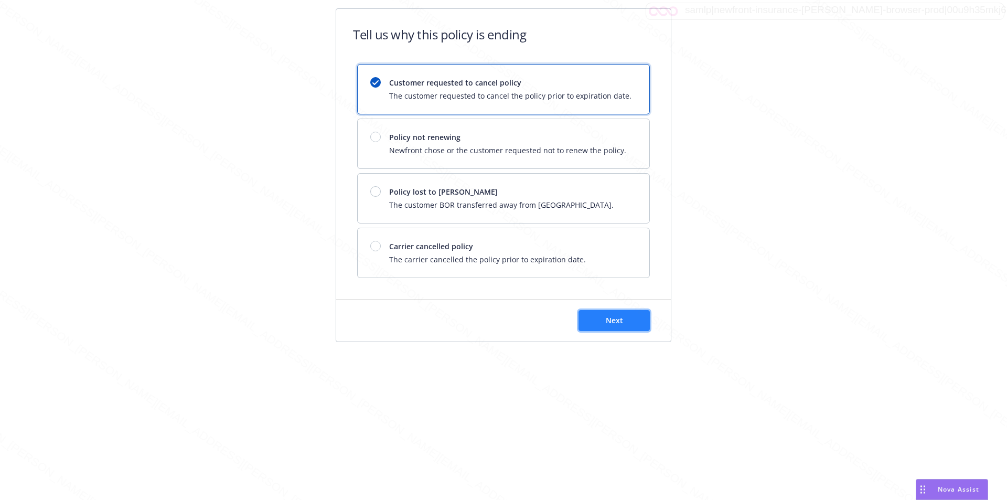
click at [598, 316] on button "Next" at bounding box center [614, 320] width 71 height 21
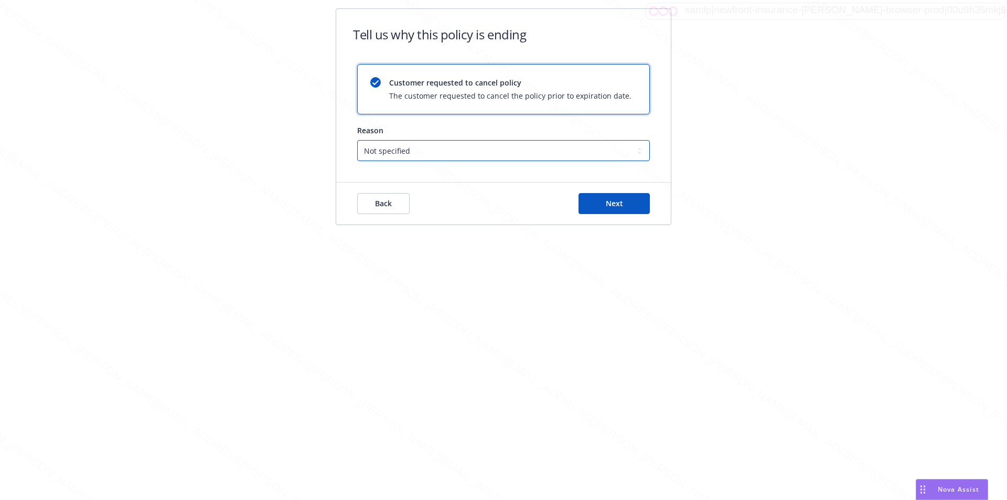
click at [421, 153] on select "Not specified Service Pricing Buyer change M&A, Bankruptcy, or Out of business …" at bounding box center [503, 150] width 293 height 21
click at [591, 195] on button "Next" at bounding box center [614, 203] width 71 height 21
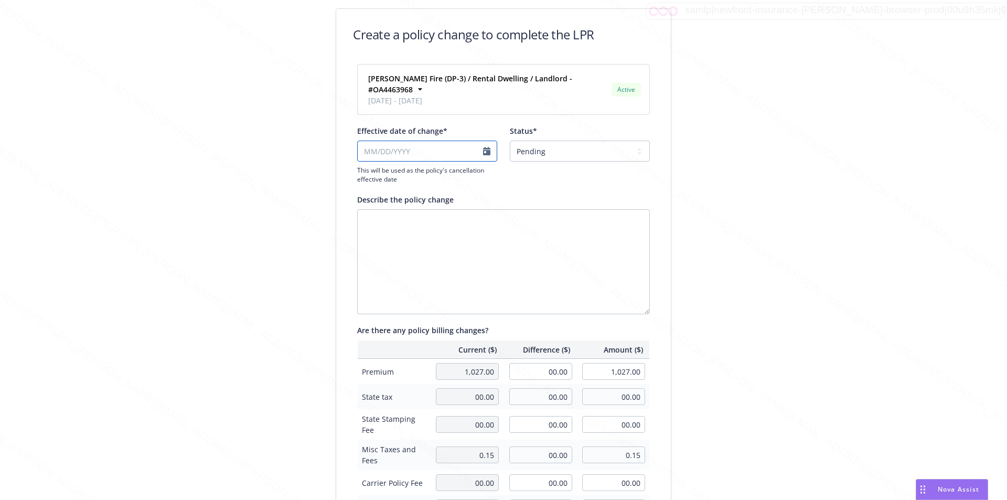
click at [481, 152] on input "Effective date of change*" at bounding box center [427, 151] width 140 height 21
select select "August"
select select "2025"
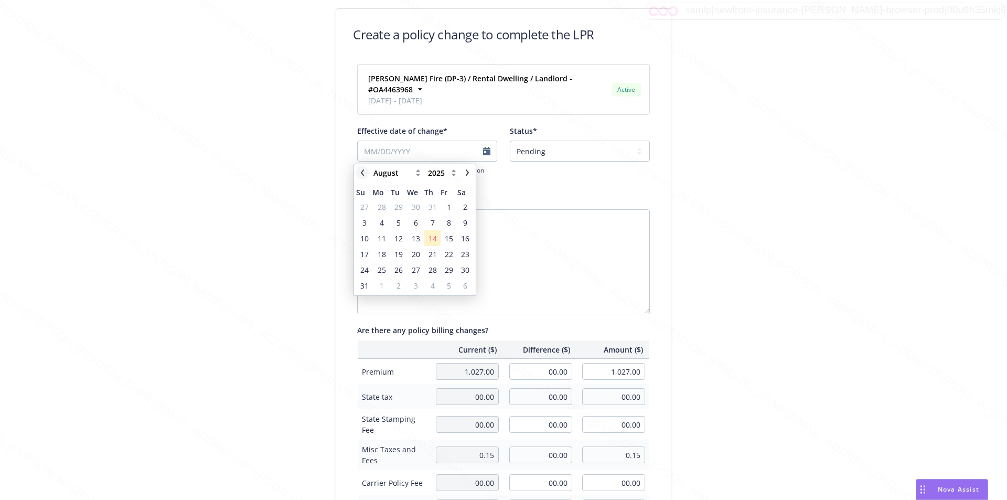
click at [361, 174] on icon "chevronLeft" at bounding box center [362, 172] width 6 height 6
select select "July"
click at [414, 207] on span "2" at bounding box center [416, 206] width 4 height 11
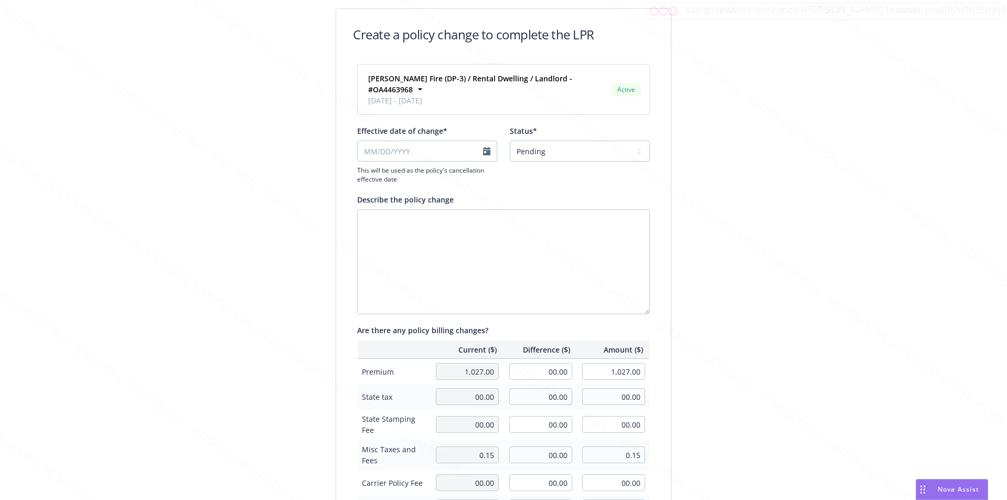
type input "[DATE]"
click at [528, 149] on select "Pending Confirmed" at bounding box center [580, 151] width 140 height 21
select select "Confirmed"
click at [510, 141] on select "Pending Confirmed" at bounding box center [580, 151] width 140 height 21
click at [651, 207] on div "[PERSON_NAME] Fire (DP-3) / Rental Dwelling / Landlord - #OA4463968 [DATE] - [D…" at bounding box center [503, 361] width 335 height 594
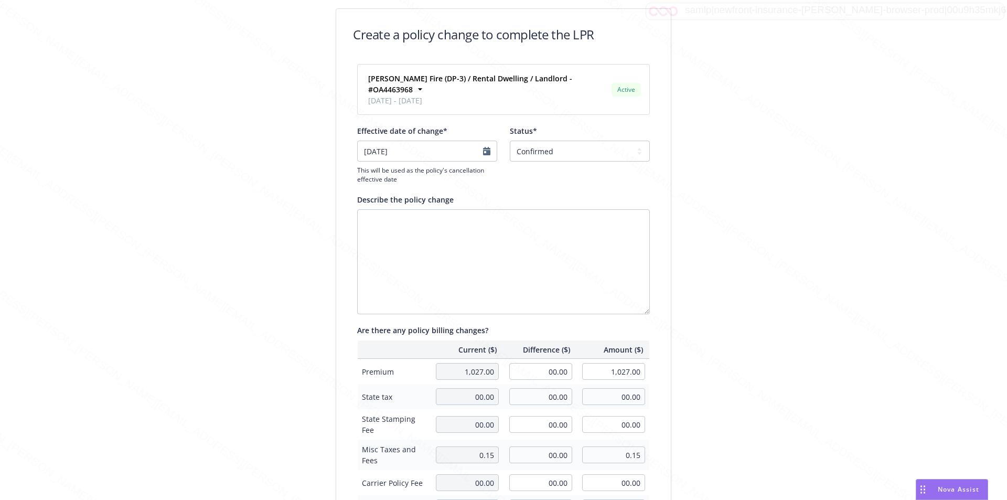
scroll to position [231, 0]
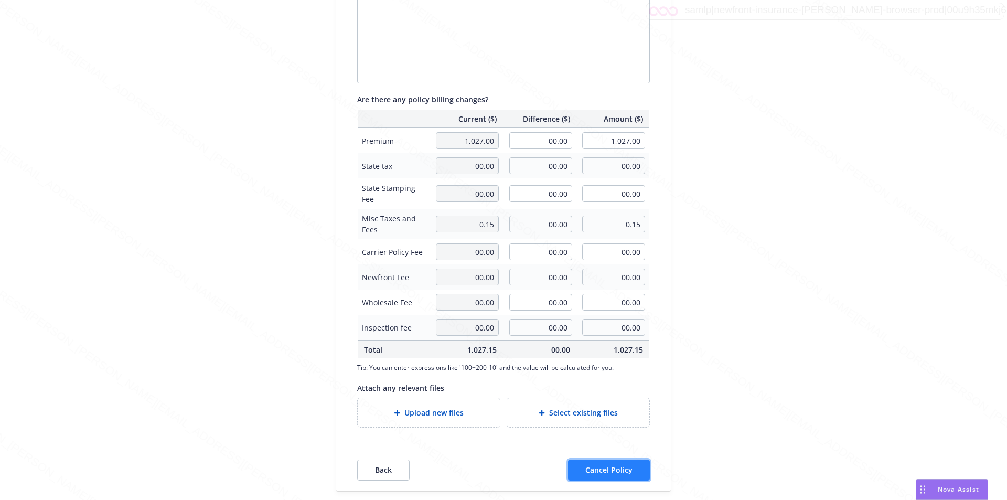
click at [635, 476] on button "Cancel Policy" at bounding box center [609, 469] width 82 height 21
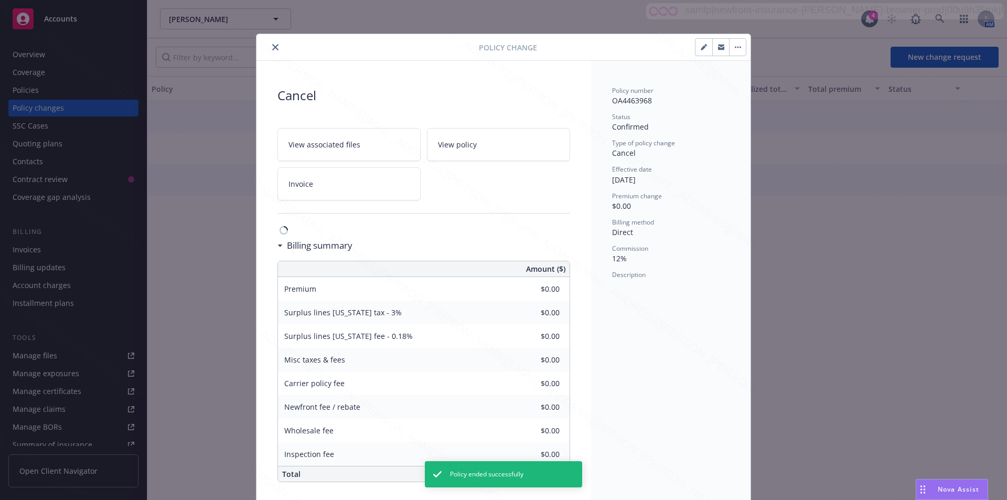
scroll to position [5, 0]
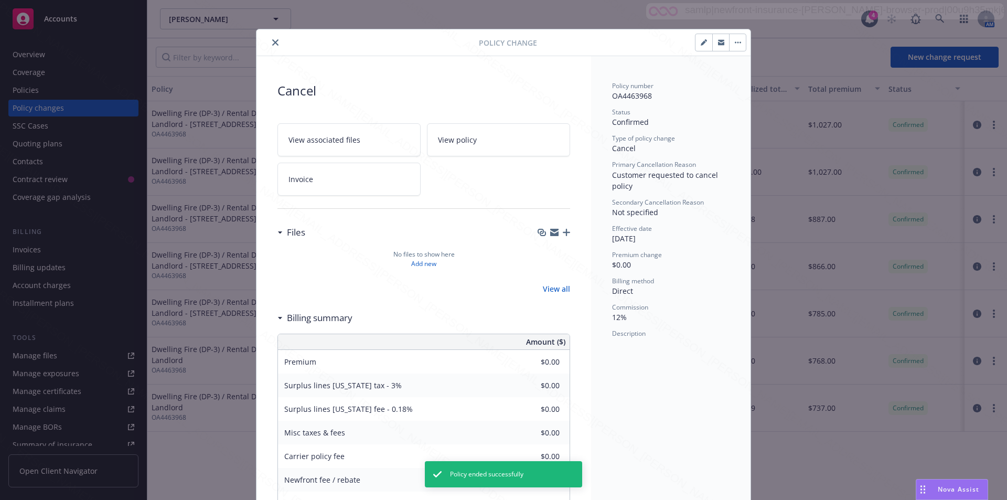
click at [274, 44] on icon "close" at bounding box center [275, 42] width 6 height 6
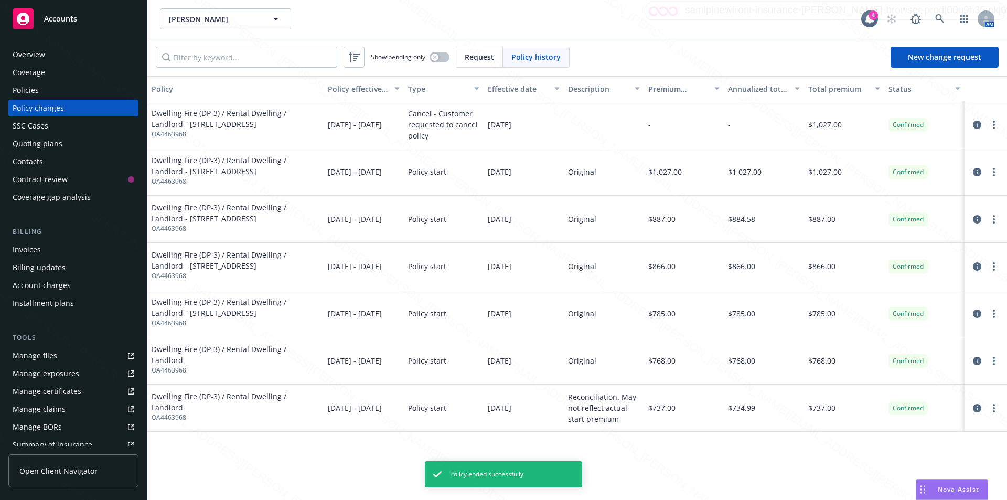
click at [33, 58] on div "Overview" at bounding box center [29, 54] width 33 height 17
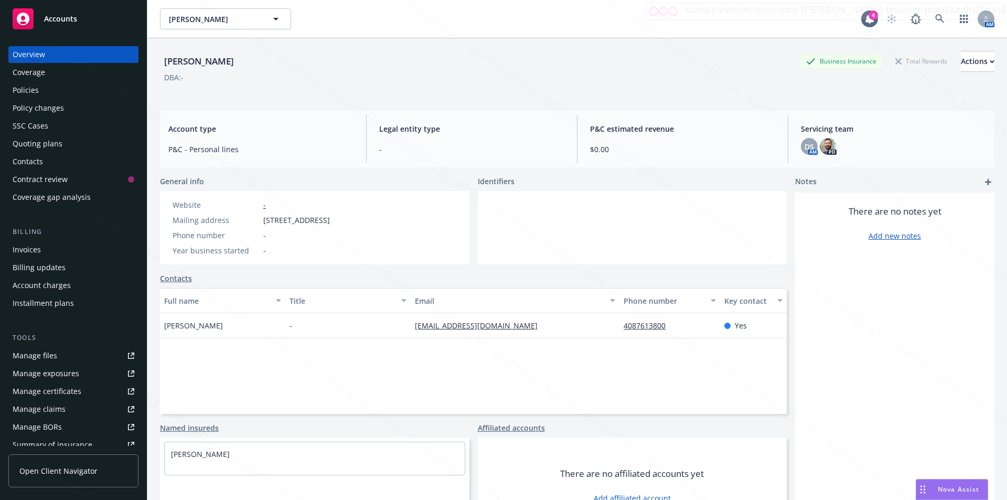
click at [38, 86] on div "Policies" at bounding box center [26, 90] width 26 height 17
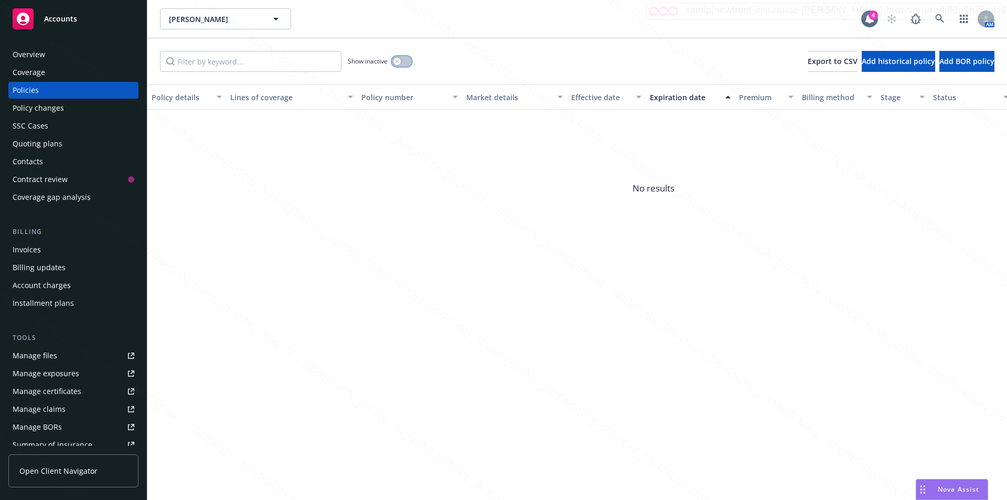
click at [402, 63] on button "button" at bounding box center [402, 61] width 20 height 10
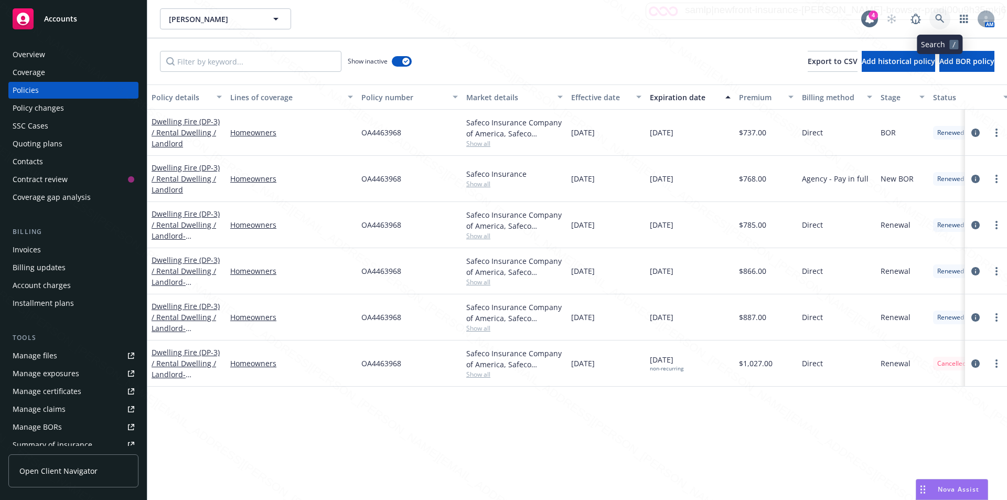
click at [936, 16] on link at bounding box center [939, 18] width 21 height 21
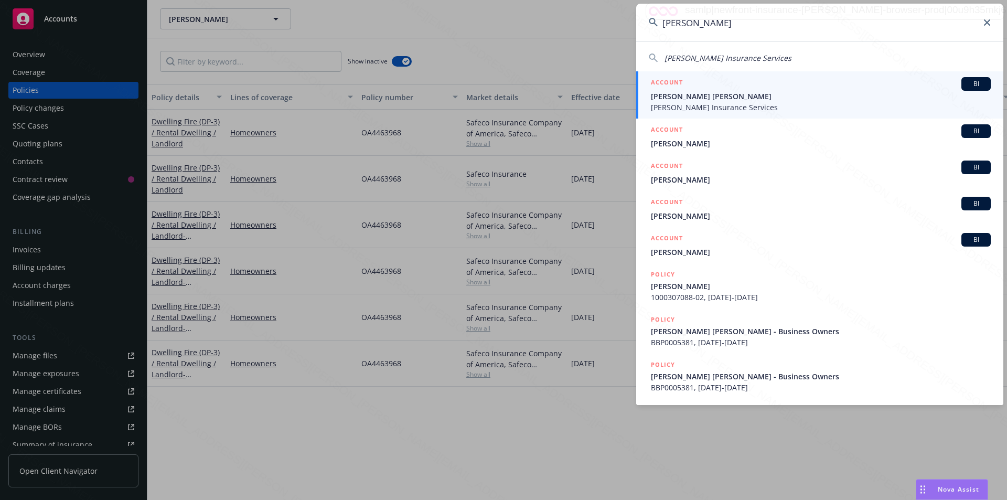
type input "[PERSON_NAME]"
click at [673, 104] on span "[PERSON_NAME] Insurance Services" at bounding box center [821, 107] width 340 height 11
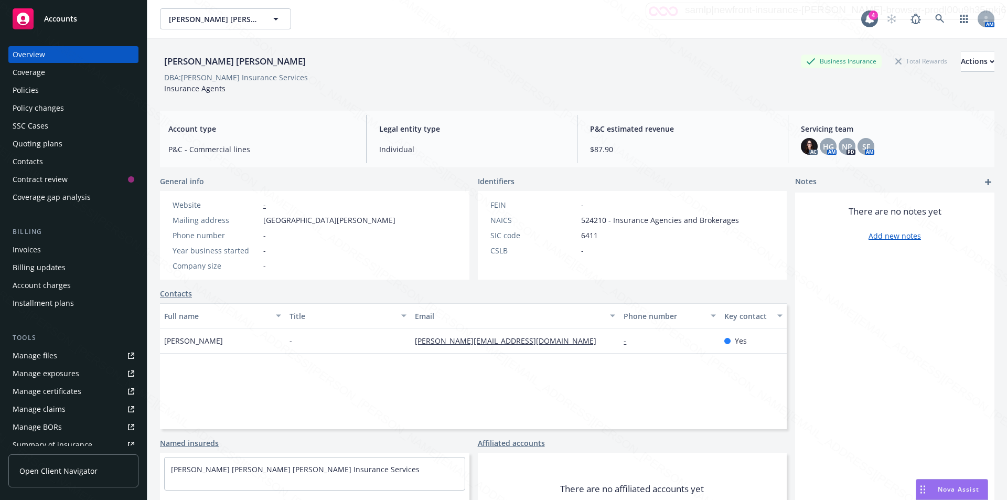
click at [39, 89] on div "Policies" at bounding box center [74, 90] width 122 height 17
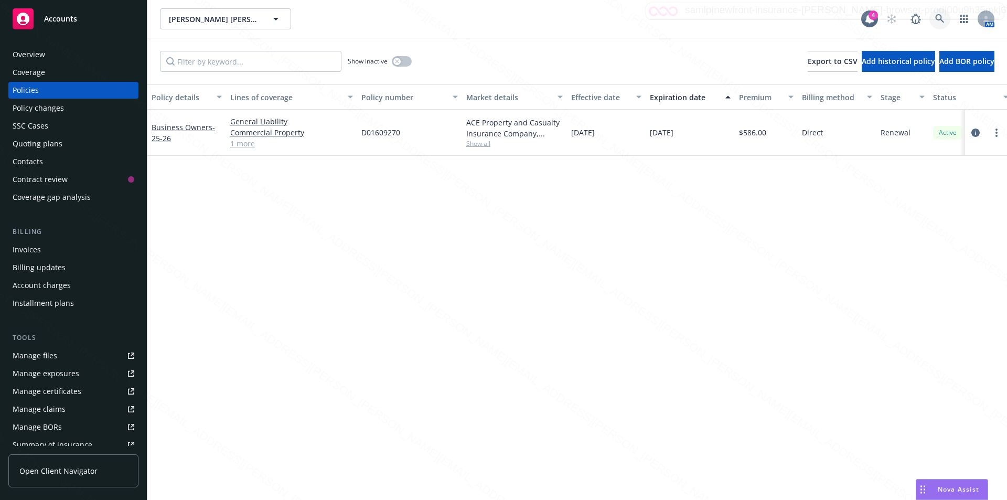
click at [936, 15] on icon at bounding box center [939, 18] width 9 height 9
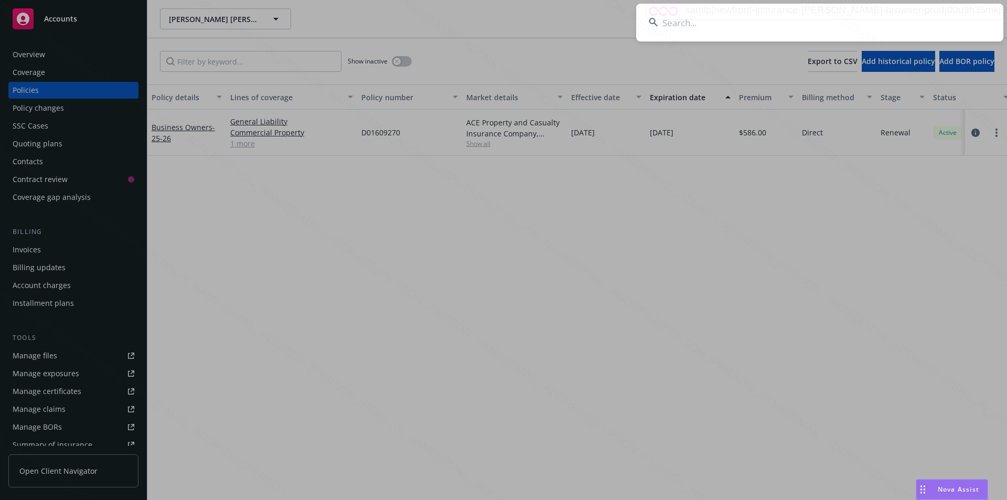
click at [754, 27] on input at bounding box center [819, 23] width 367 height 38
type input "[PERSON_NAME]"
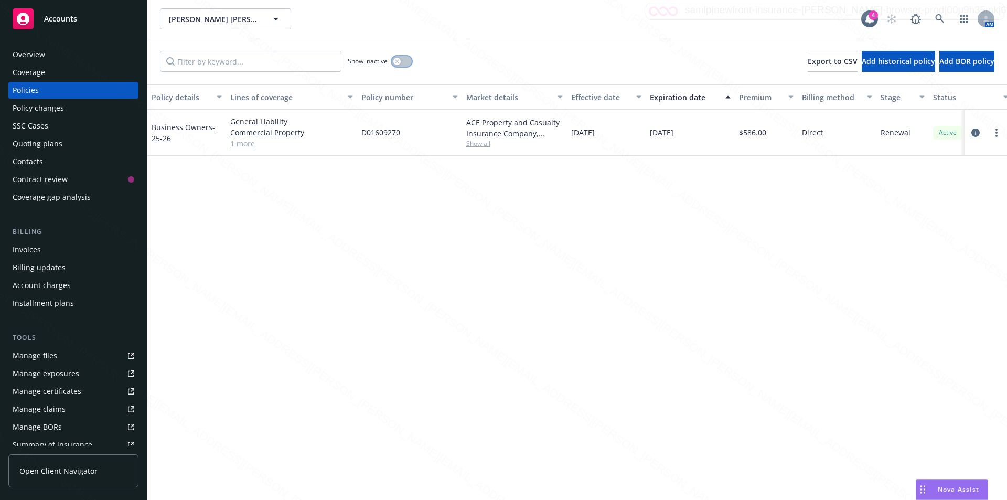
click at [400, 59] on div "button" at bounding box center [396, 61] width 7 height 7
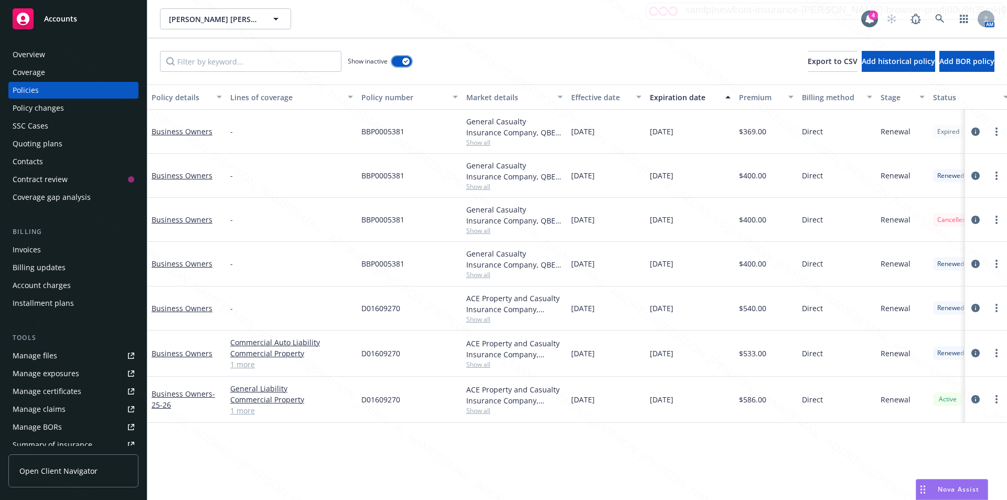
click at [400, 60] on button "button" at bounding box center [402, 61] width 20 height 10
